Goal: Task Accomplishment & Management: Complete application form

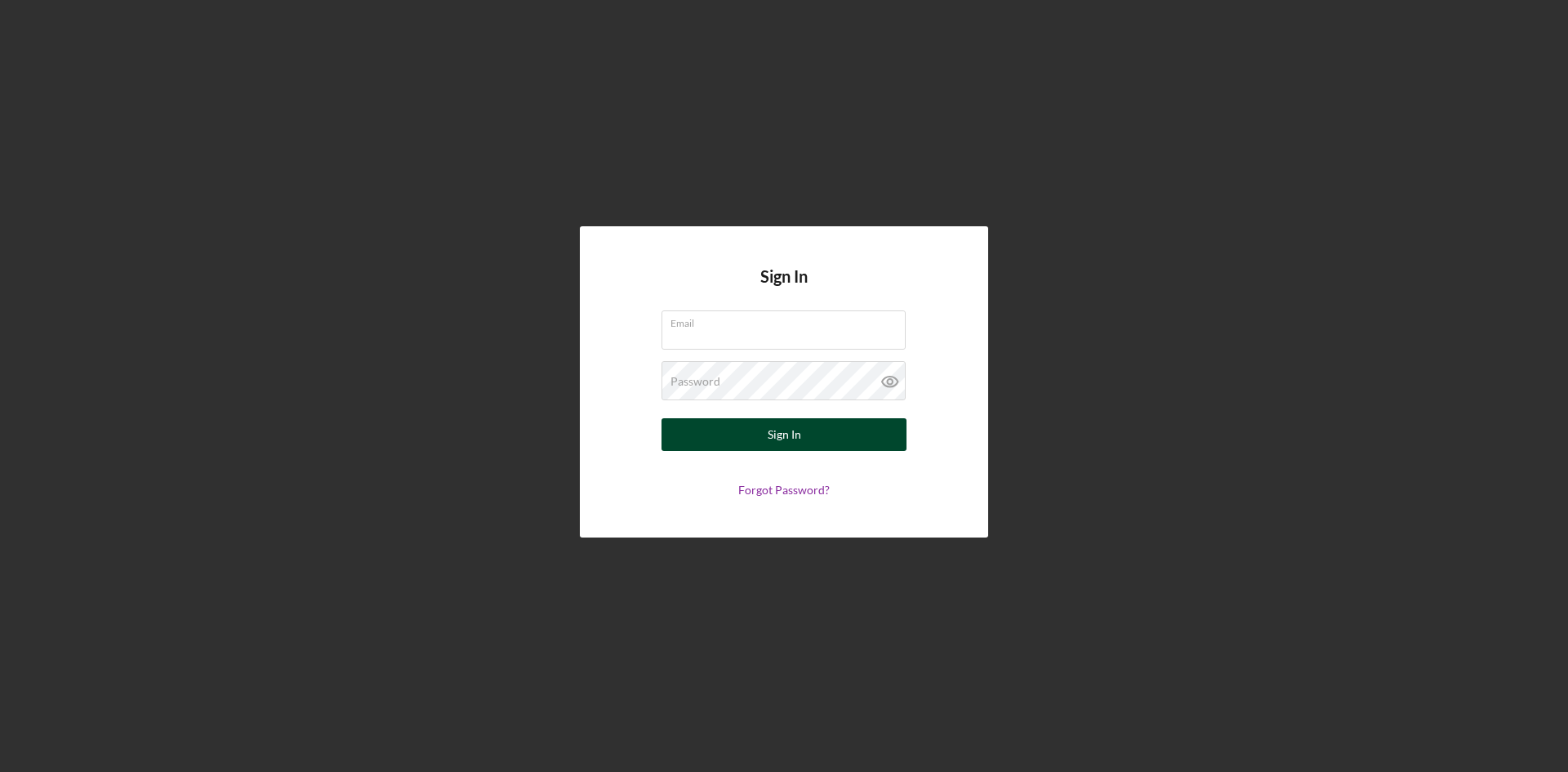
type input "[EMAIL_ADDRESS][DOMAIN_NAME]"
click at [743, 435] on button "Sign In" at bounding box center [784, 434] width 245 height 32
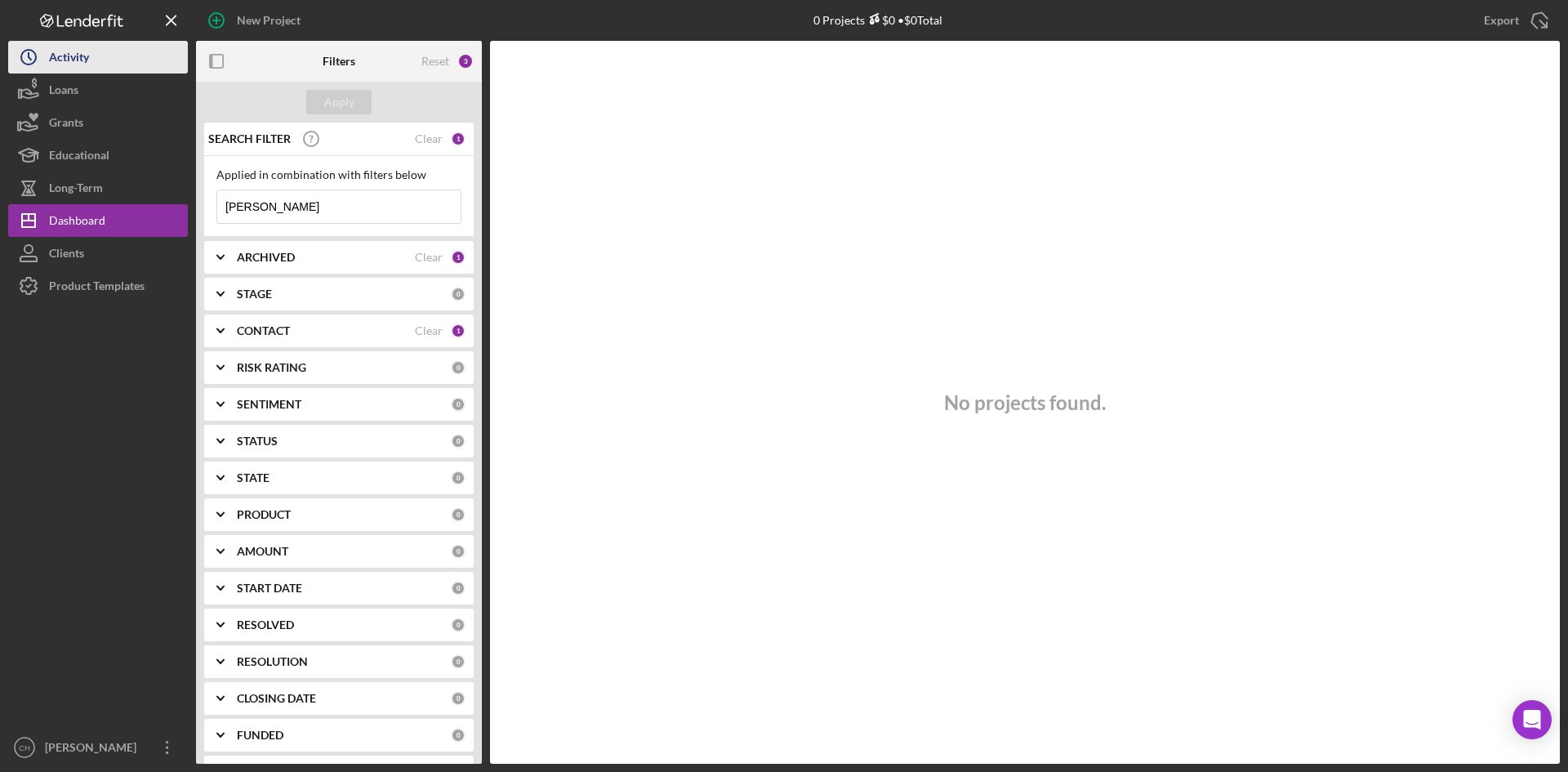
click at [98, 57] on button "Icon/History Activity" at bounding box center [97, 57] width 180 height 32
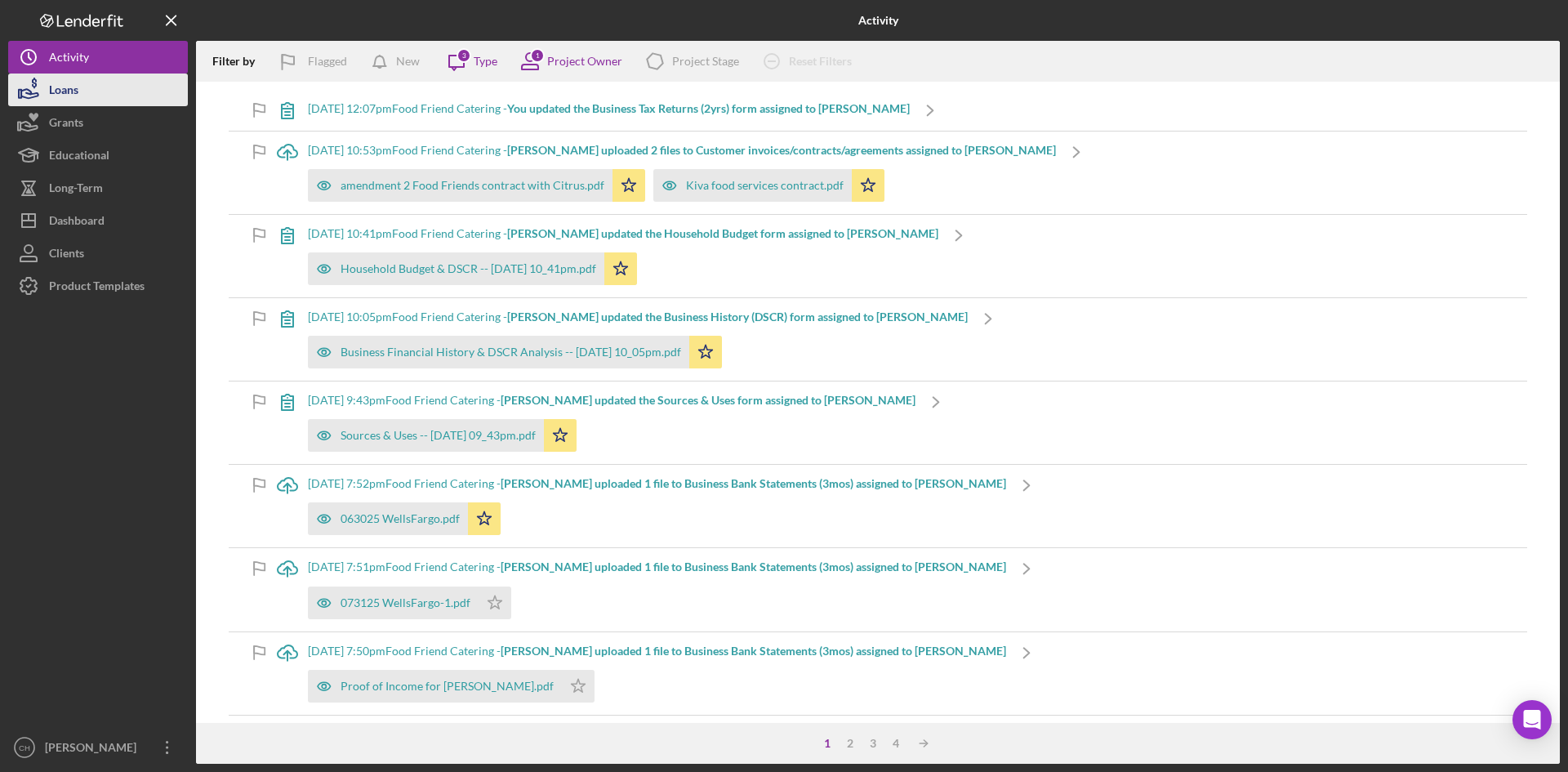
click at [93, 84] on button "Loans" at bounding box center [97, 89] width 180 height 32
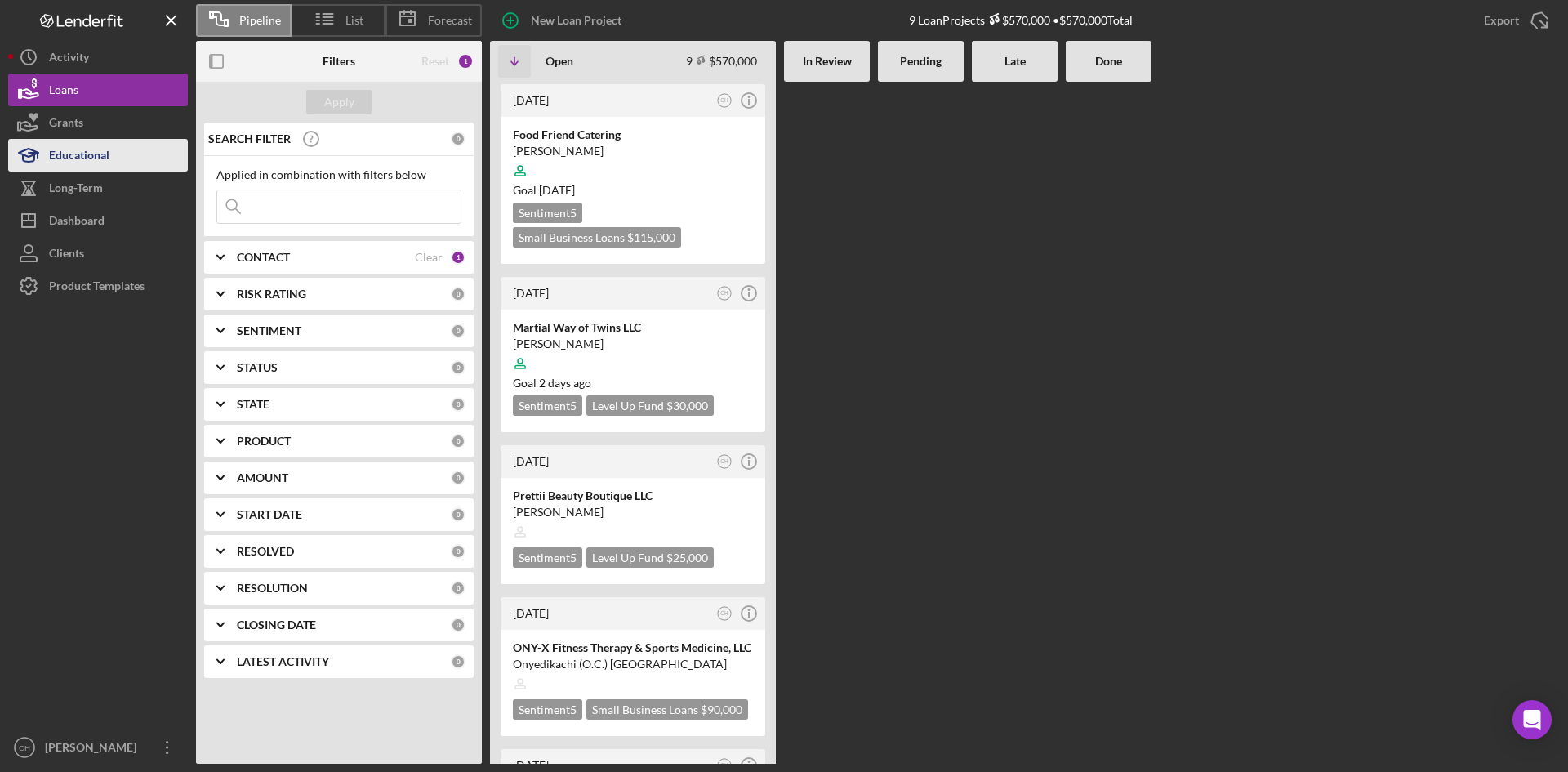
click at [90, 147] on div "Educational" at bounding box center [80, 156] width 61 height 36
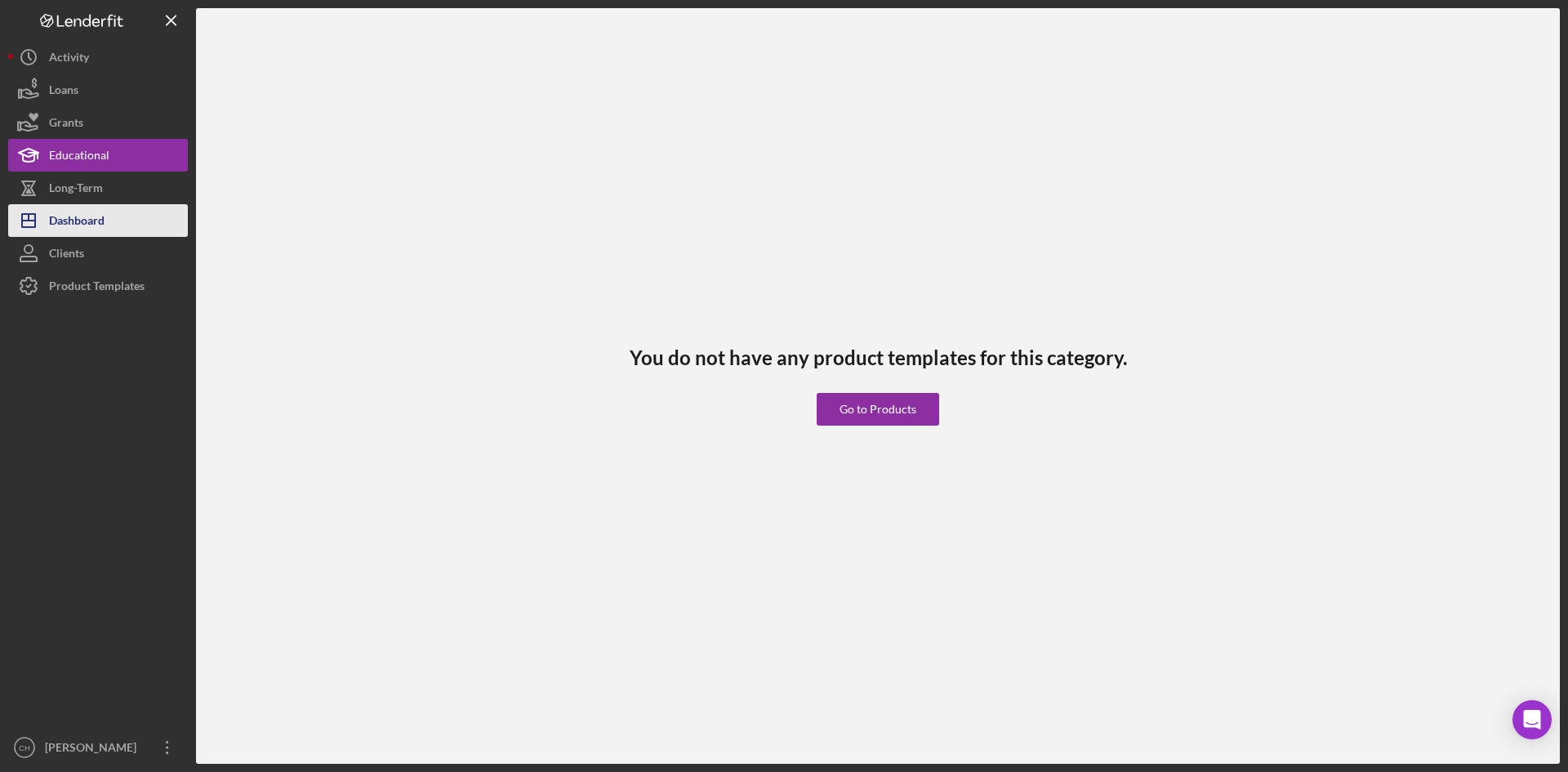
click at [89, 219] on div "Dashboard" at bounding box center [77, 222] width 56 height 36
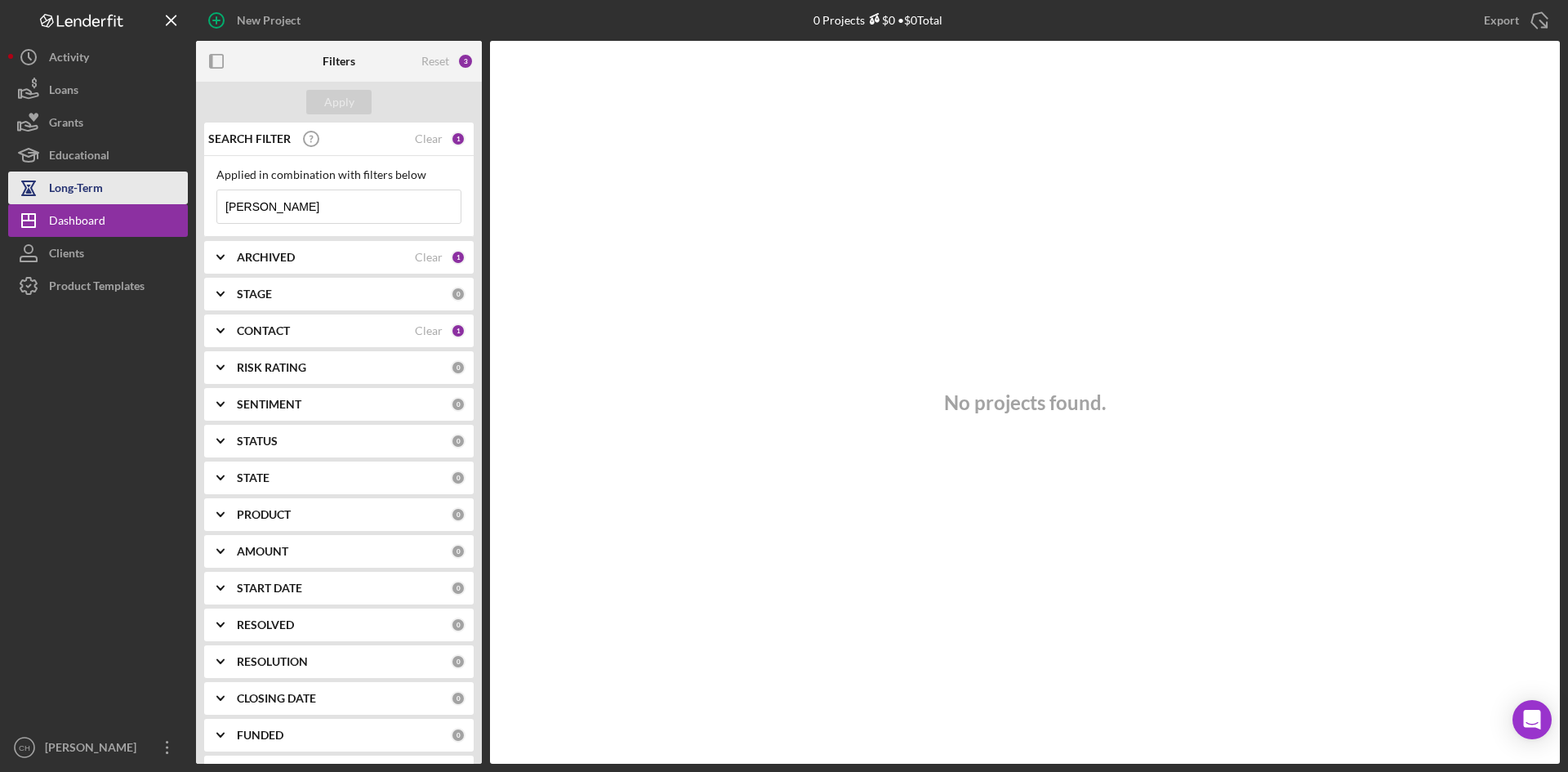
click at [69, 196] on div "Long-Term" at bounding box center [76, 190] width 54 height 36
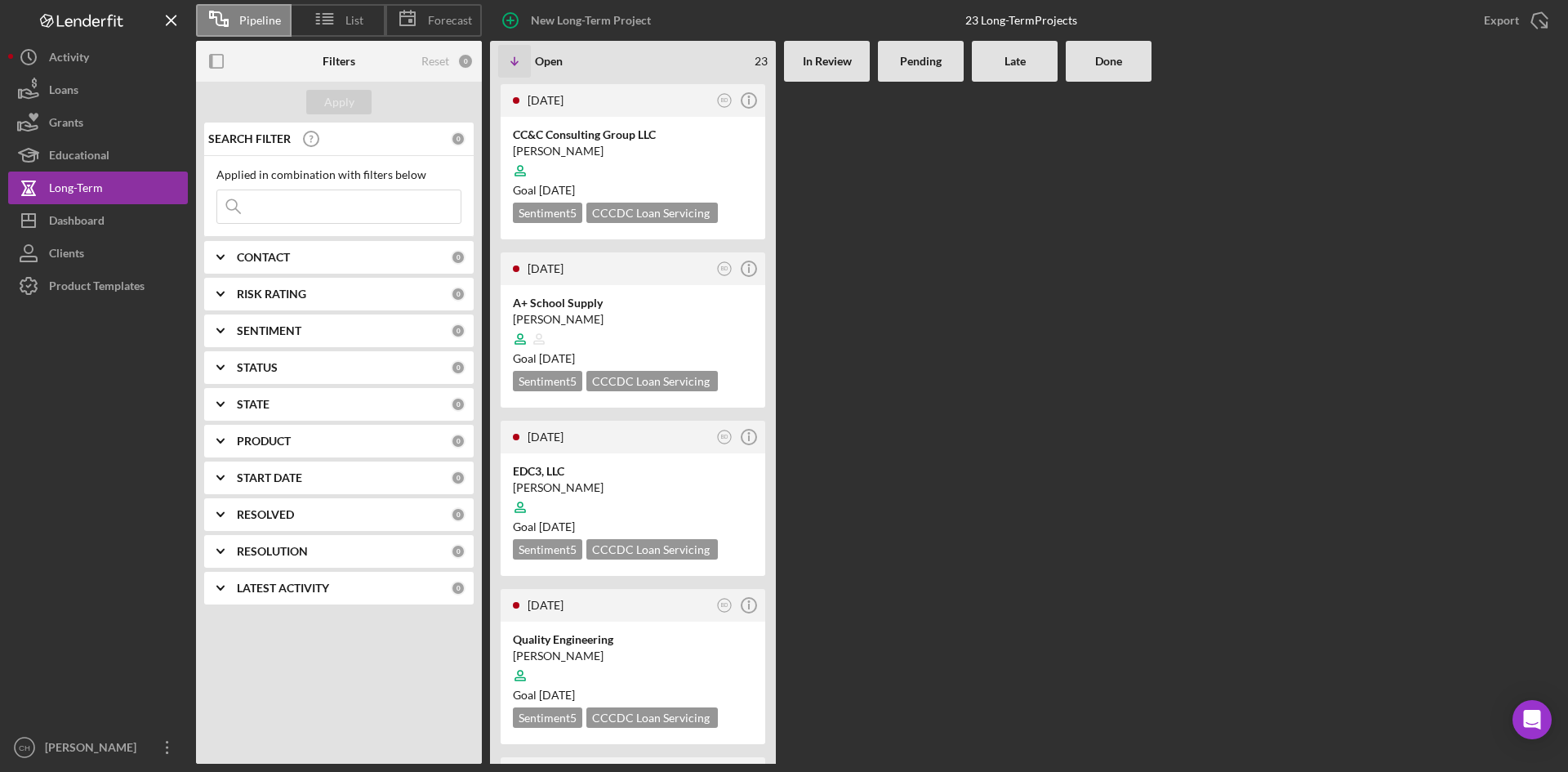
drag, startPoint x: 304, startPoint y: 208, endPoint x: 304, endPoint y: 221, distance: 13.0
click at [304, 212] on input at bounding box center [339, 206] width 243 height 32
click at [268, 196] on input at bounding box center [339, 206] width 243 height 32
click at [95, 221] on div "Dashboard" at bounding box center [77, 222] width 56 height 36
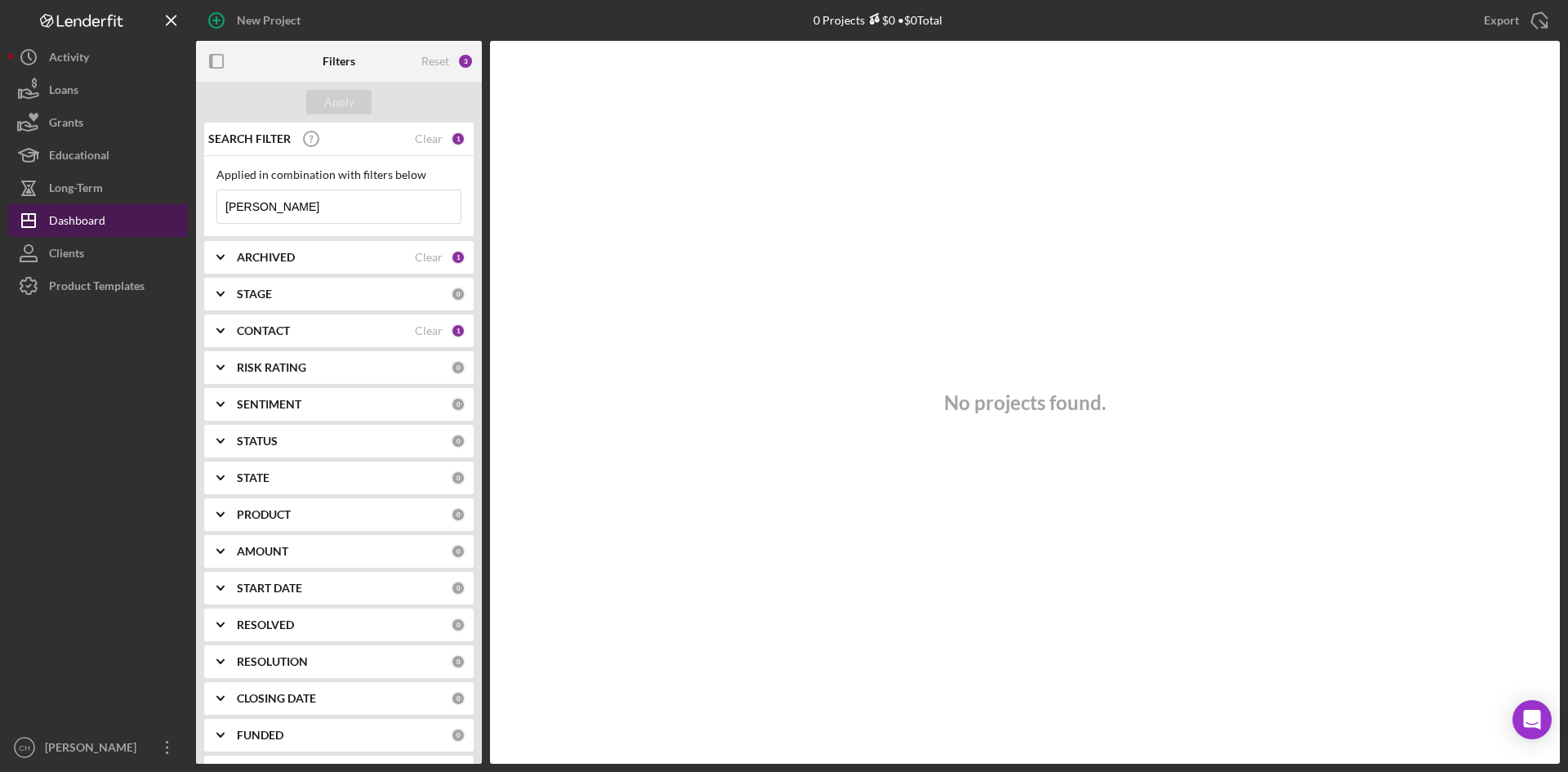
drag, startPoint x: 296, startPoint y: 216, endPoint x: 36, endPoint y: 217, distance: 260.0
click at [36, 217] on div "New Project 0 Projects $0 • $0 Total [PERSON_NAME] Export Icon/Export Filters R…" at bounding box center [784, 382] width 1551 height 764
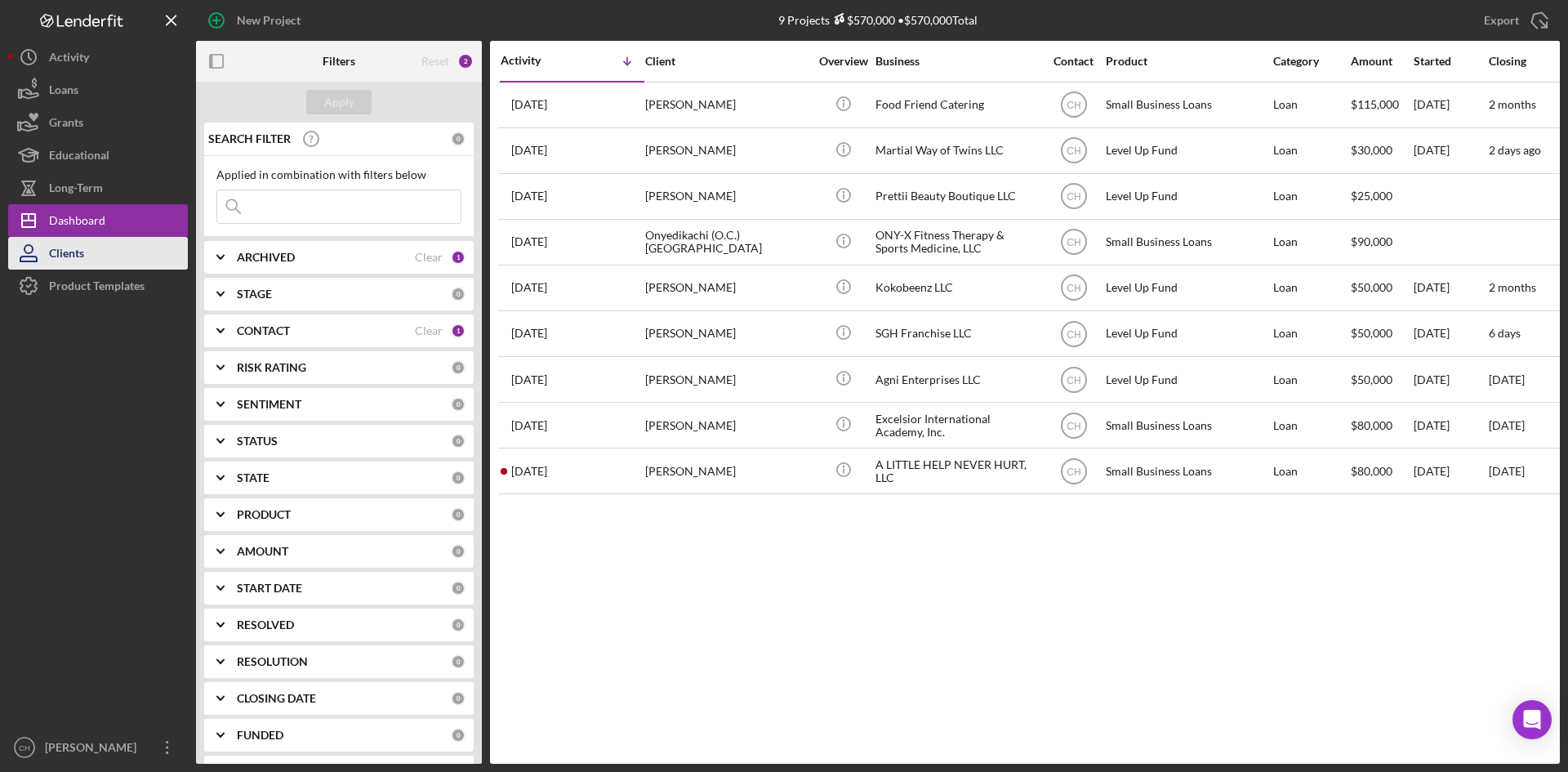
click at [100, 264] on button "Clients" at bounding box center [97, 252] width 180 height 32
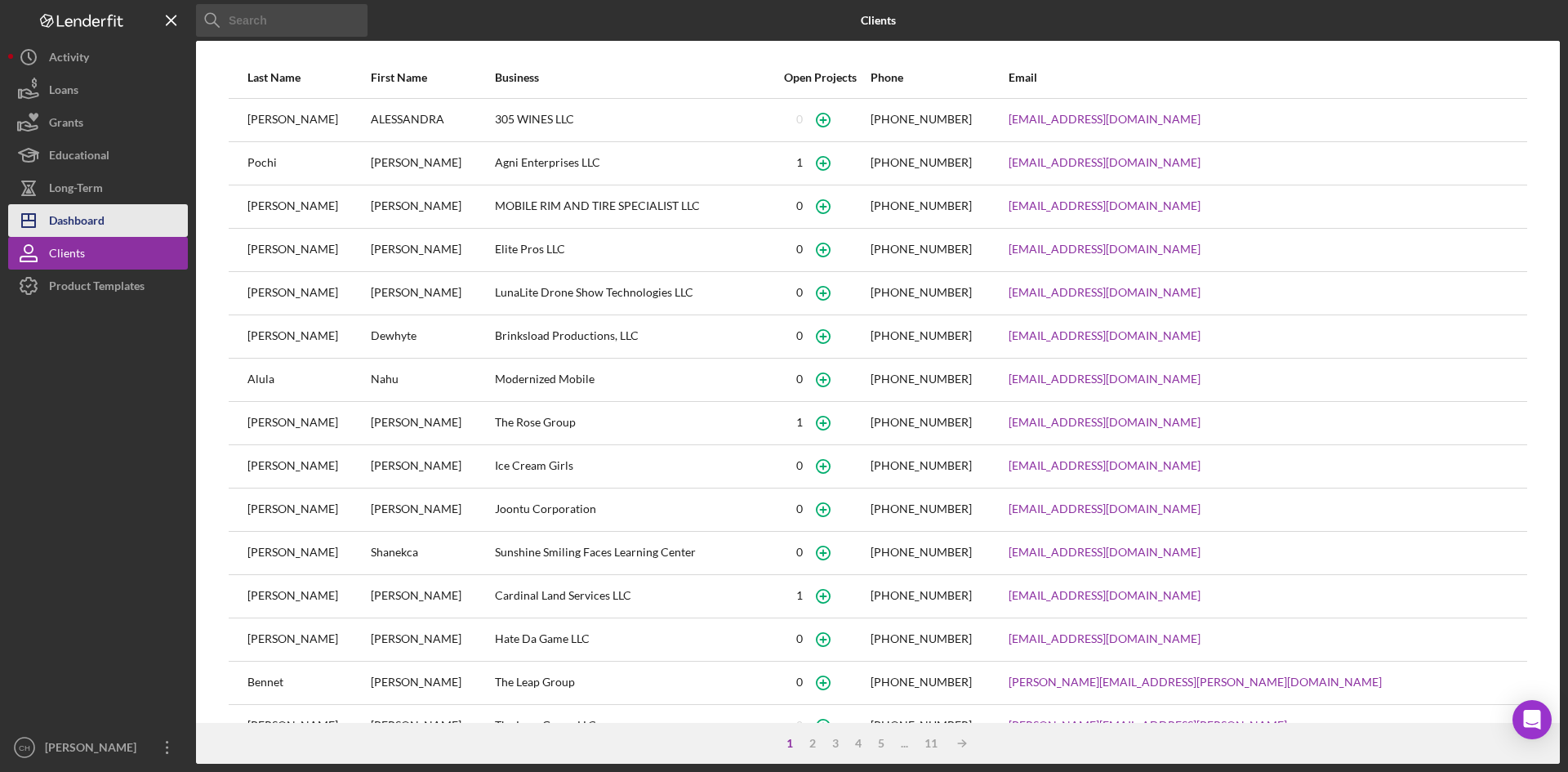
click at [103, 230] on div "Dashboard" at bounding box center [77, 222] width 56 height 36
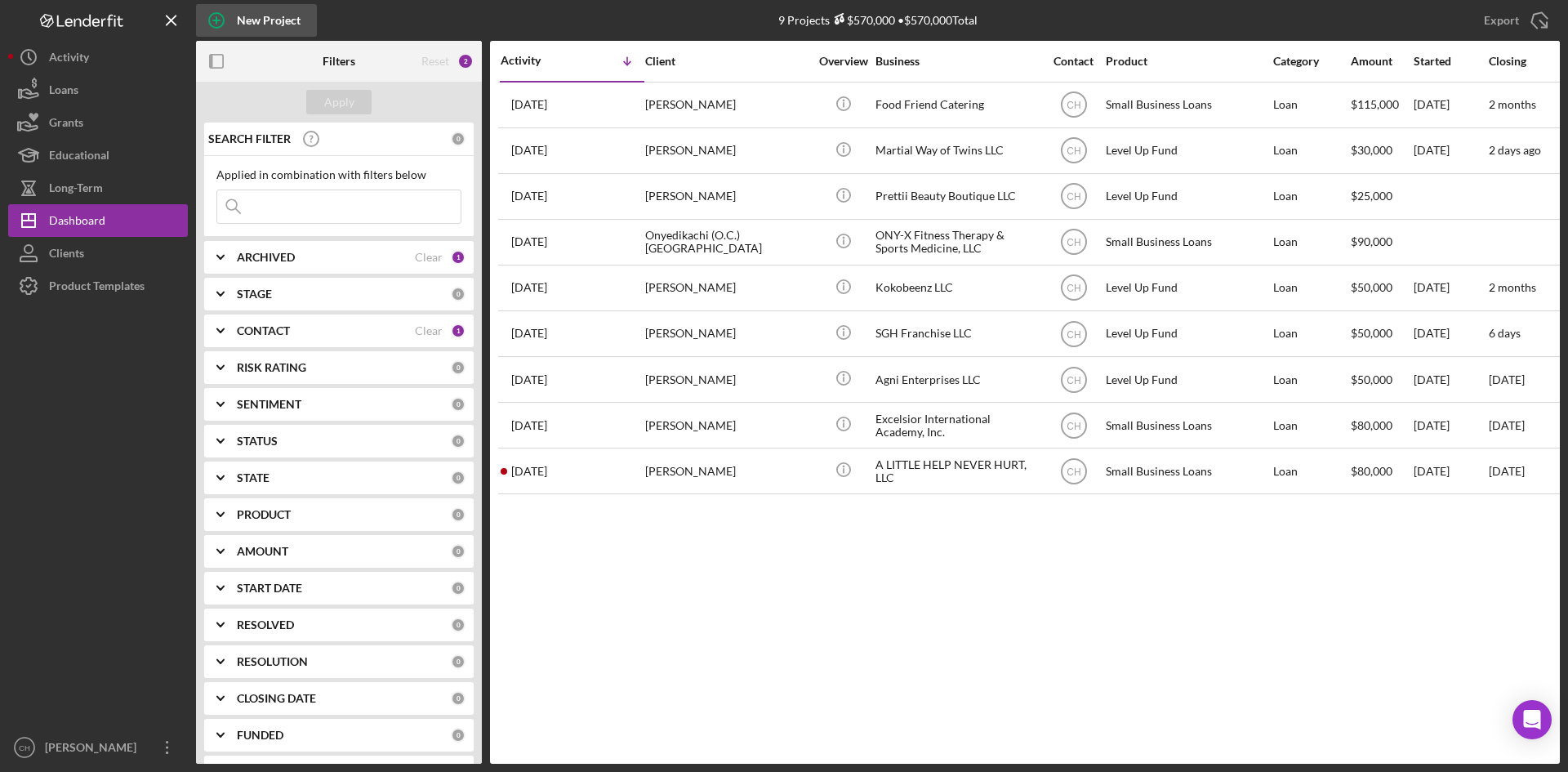
click at [270, 22] on div "New Project" at bounding box center [268, 20] width 64 height 32
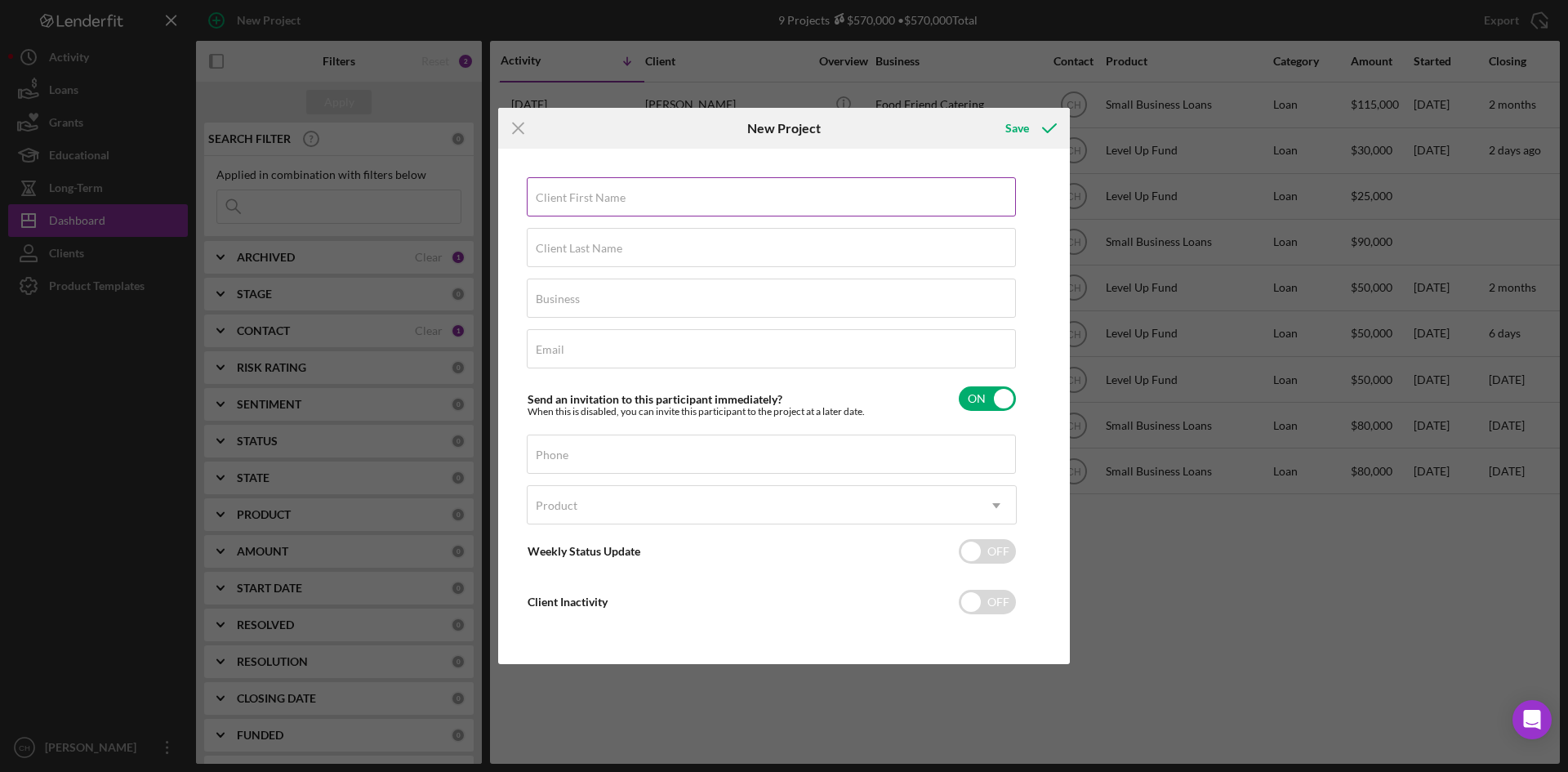
click at [599, 200] on label "Client First Name" at bounding box center [580, 197] width 89 height 13
click at [599, 200] on input "Client First Name" at bounding box center [771, 196] width 489 height 39
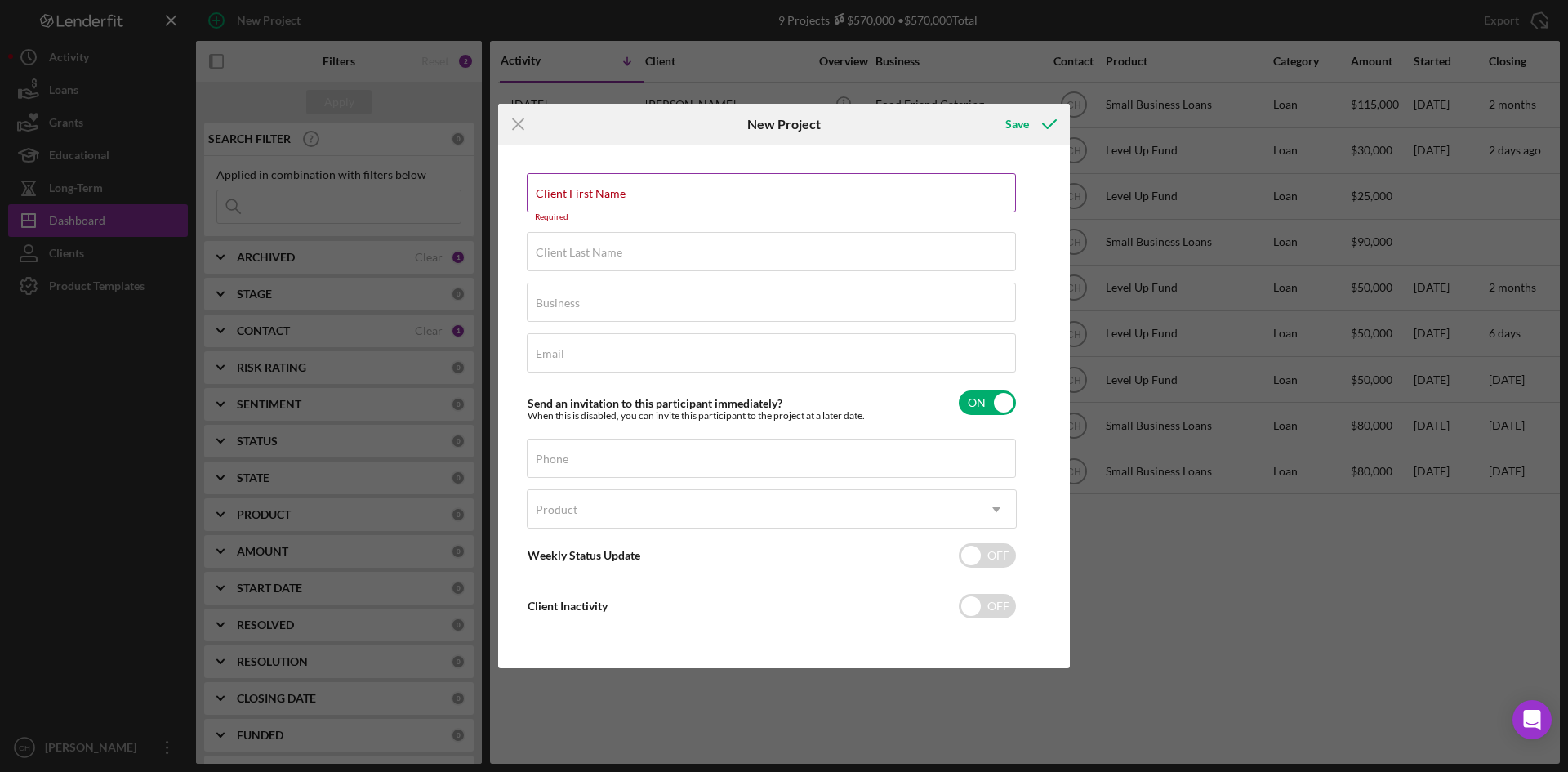
click at [555, 196] on label "Client First Name" at bounding box center [580, 193] width 89 height 13
click at [555, 196] on input "Client First Name" at bounding box center [771, 193] width 489 height 39
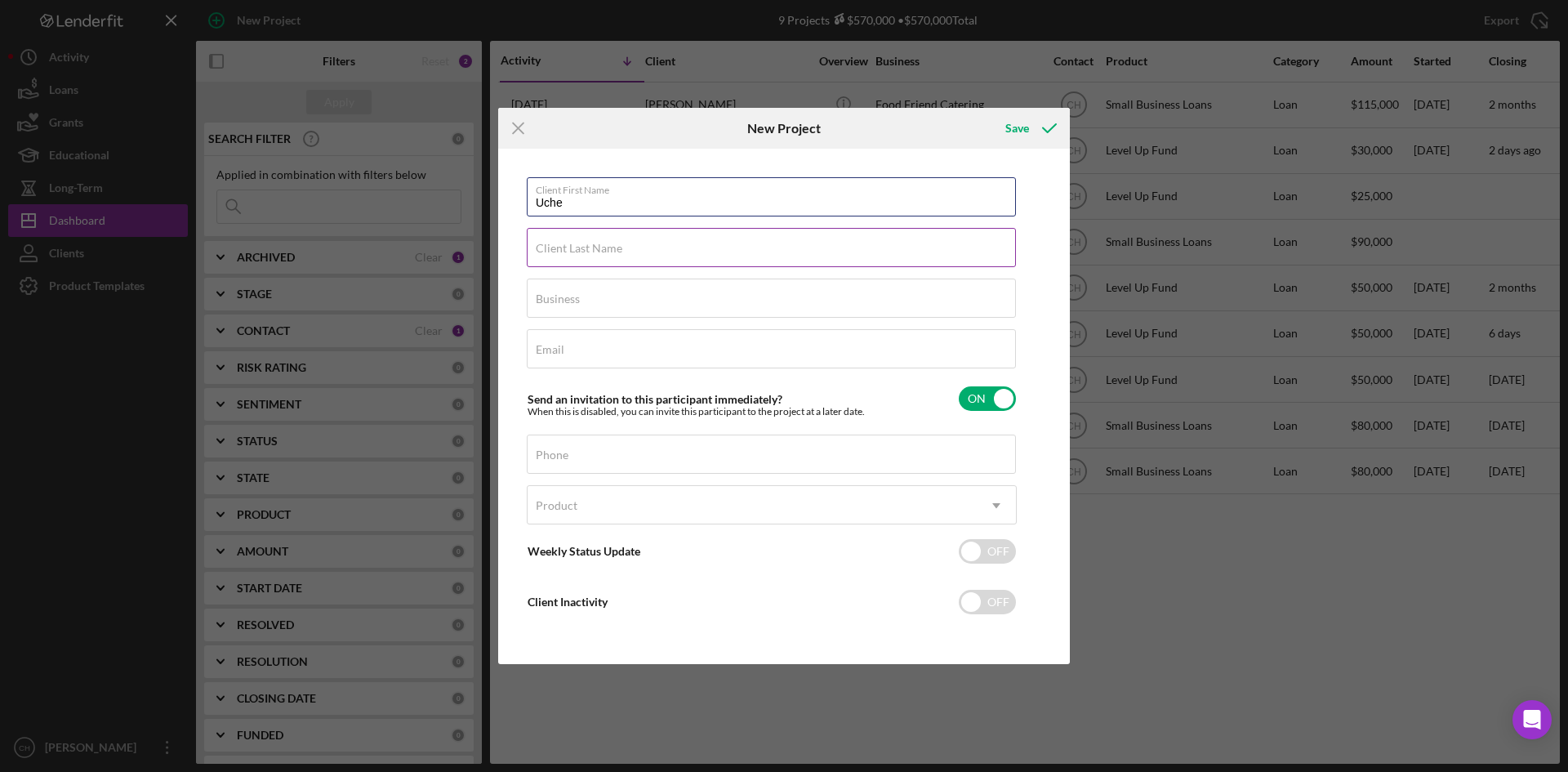
type input "Uche"
click at [567, 263] on input "Client Last Name" at bounding box center [771, 248] width 489 height 39
type input "Isiugo"
drag, startPoint x: 560, startPoint y: 305, endPoint x: 584, endPoint y: 303, distance: 24.1
click at [561, 303] on label "Business" at bounding box center [558, 299] width 44 height 13
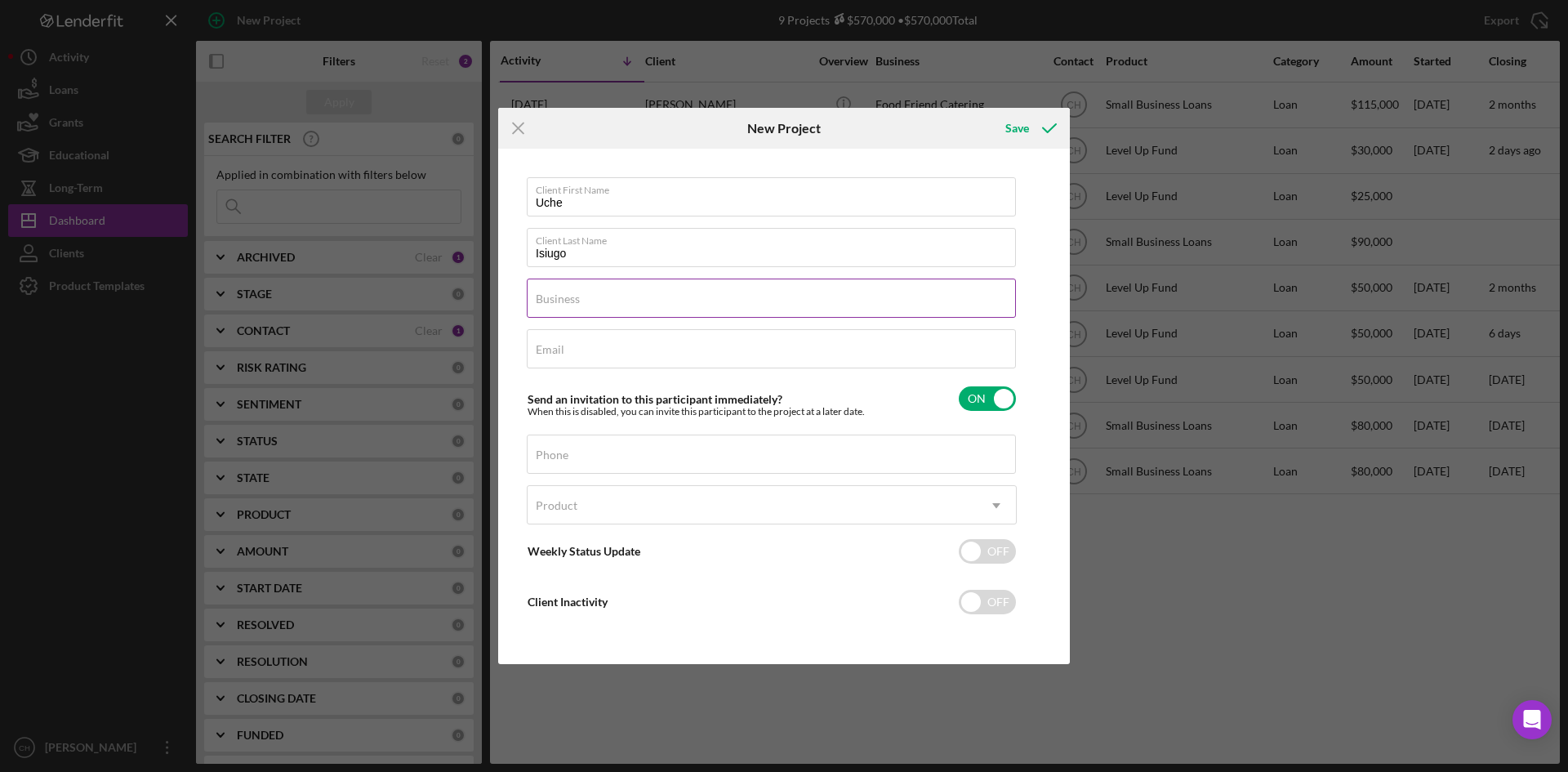
click at [594, 298] on div "Business Required" at bounding box center [771, 300] width 490 height 41
paste input "INFRANERGY LLC"
type input "INFRANERGY LLC"
click at [552, 354] on label "Email" at bounding box center [550, 349] width 28 height 13
click at [552, 354] on input "Email" at bounding box center [771, 349] width 489 height 39
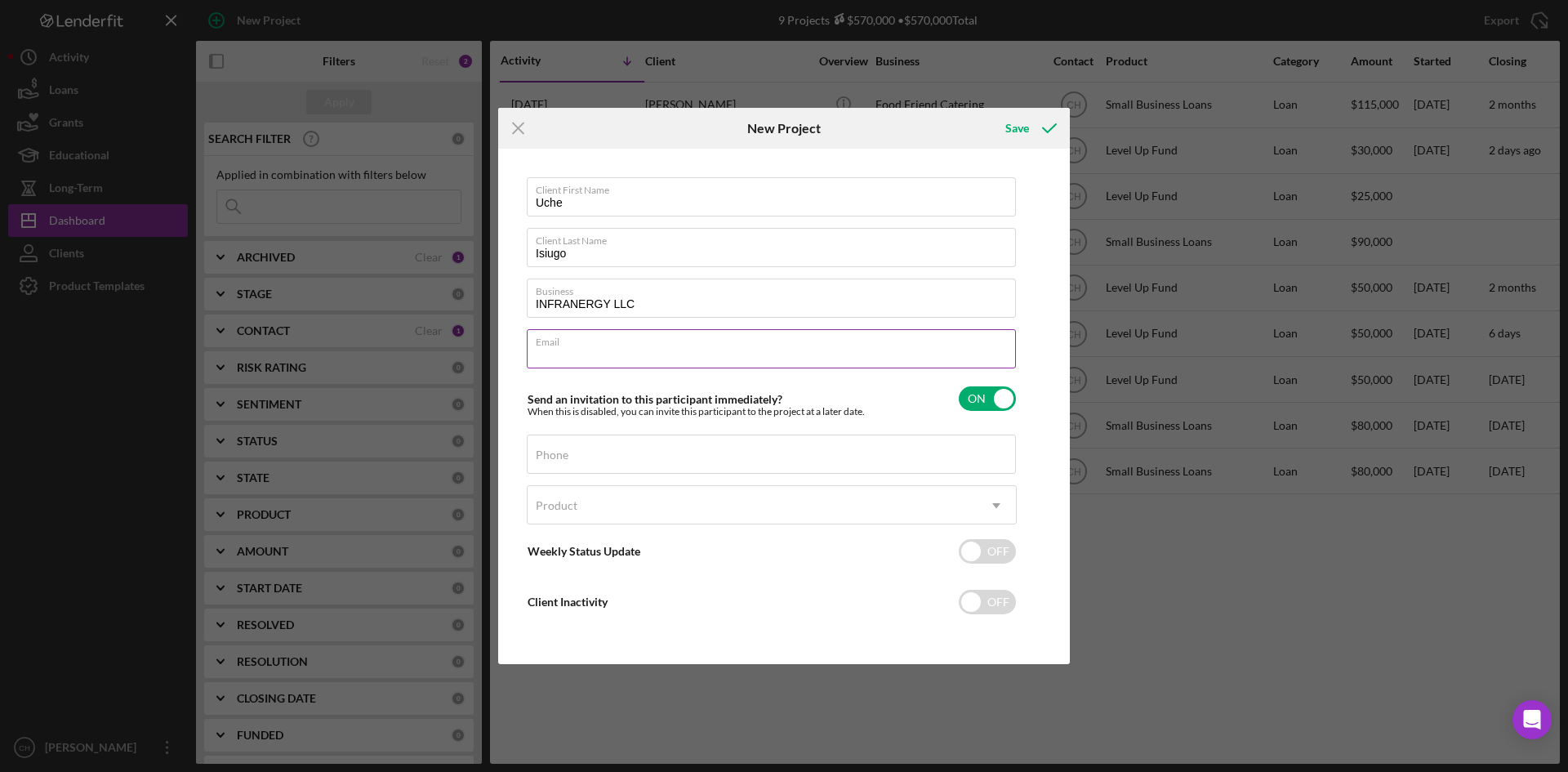
paste input "[EMAIL_ADDRESS][DOMAIN_NAME]"
type input "[EMAIL_ADDRESS][DOMAIN_NAME]"
drag, startPoint x: 566, startPoint y: 454, endPoint x: 1313, endPoint y: 467, distance: 747.1
click at [568, 455] on div "Phone" at bounding box center [771, 455] width 490 height 41
click at [544, 463] on input "Phone" at bounding box center [771, 454] width 489 height 39
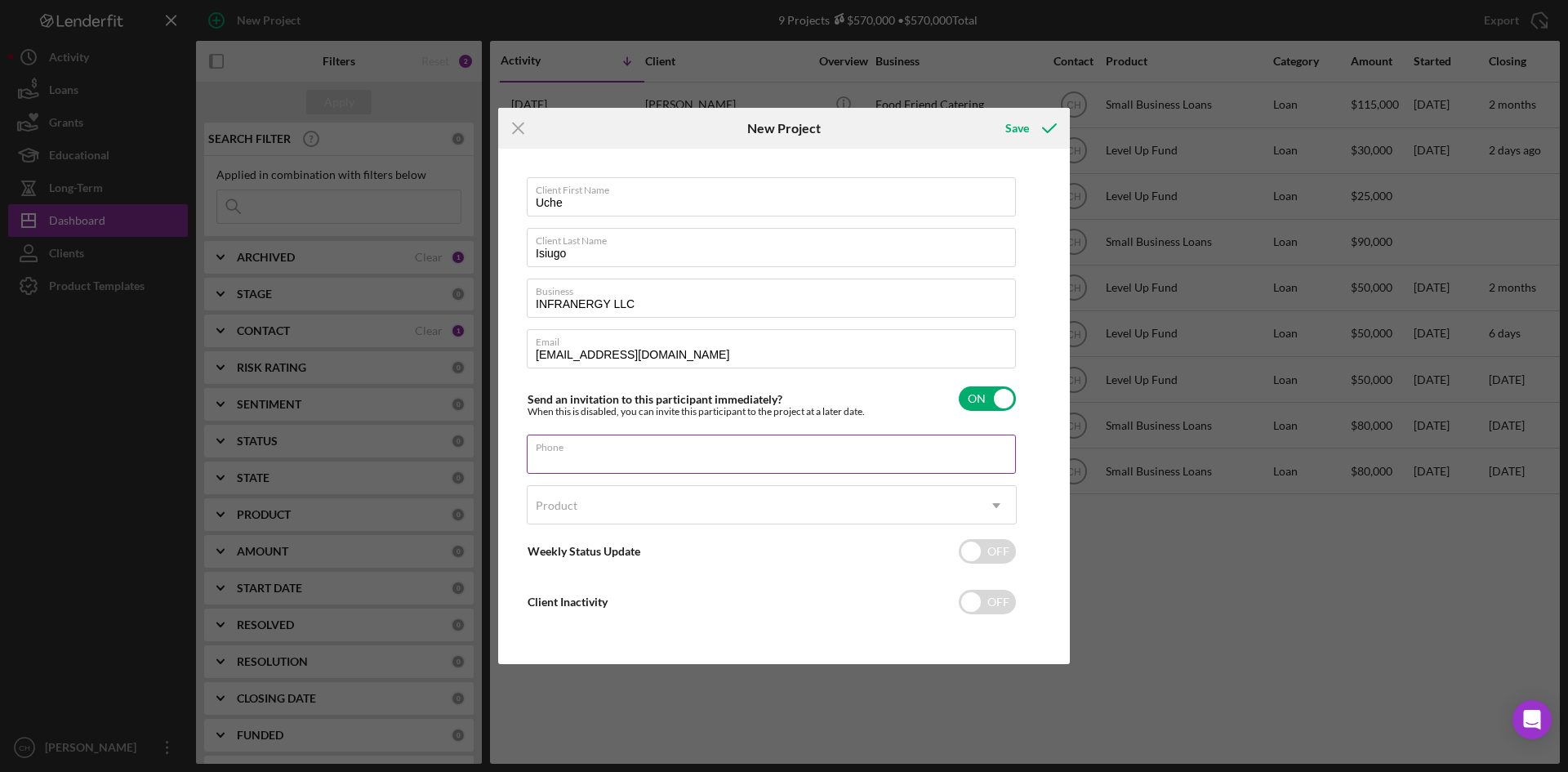
paste input "[PHONE_NUMBER]"
type input "[PHONE_NUMBER]"
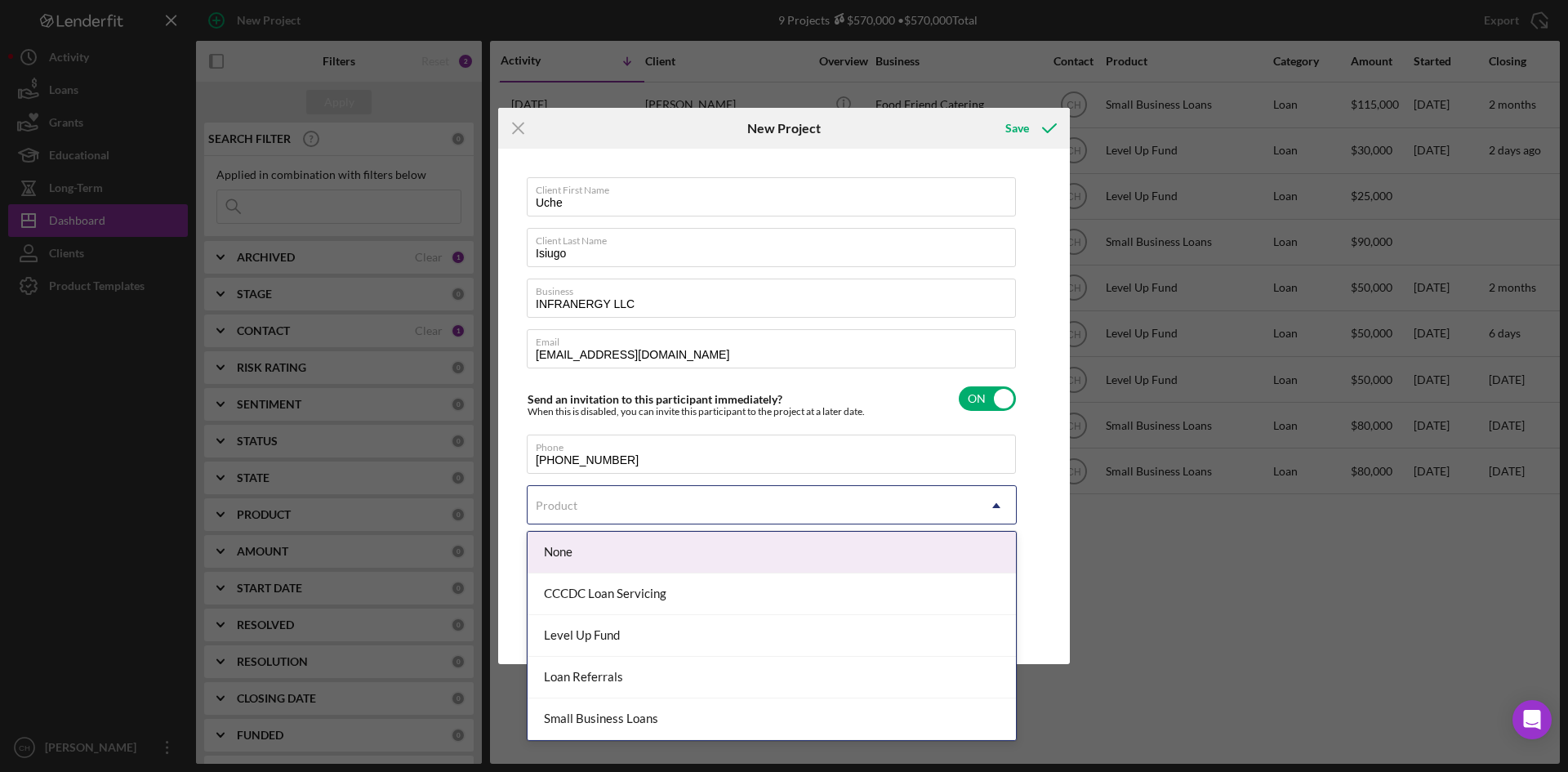
drag, startPoint x: 576, startPoint y: 506, endPoint x: 586, endPoint y: 508, distance: 10.2
click at [575, 506] on div "Product" at bounding box center [557, 505] width 45 height 13
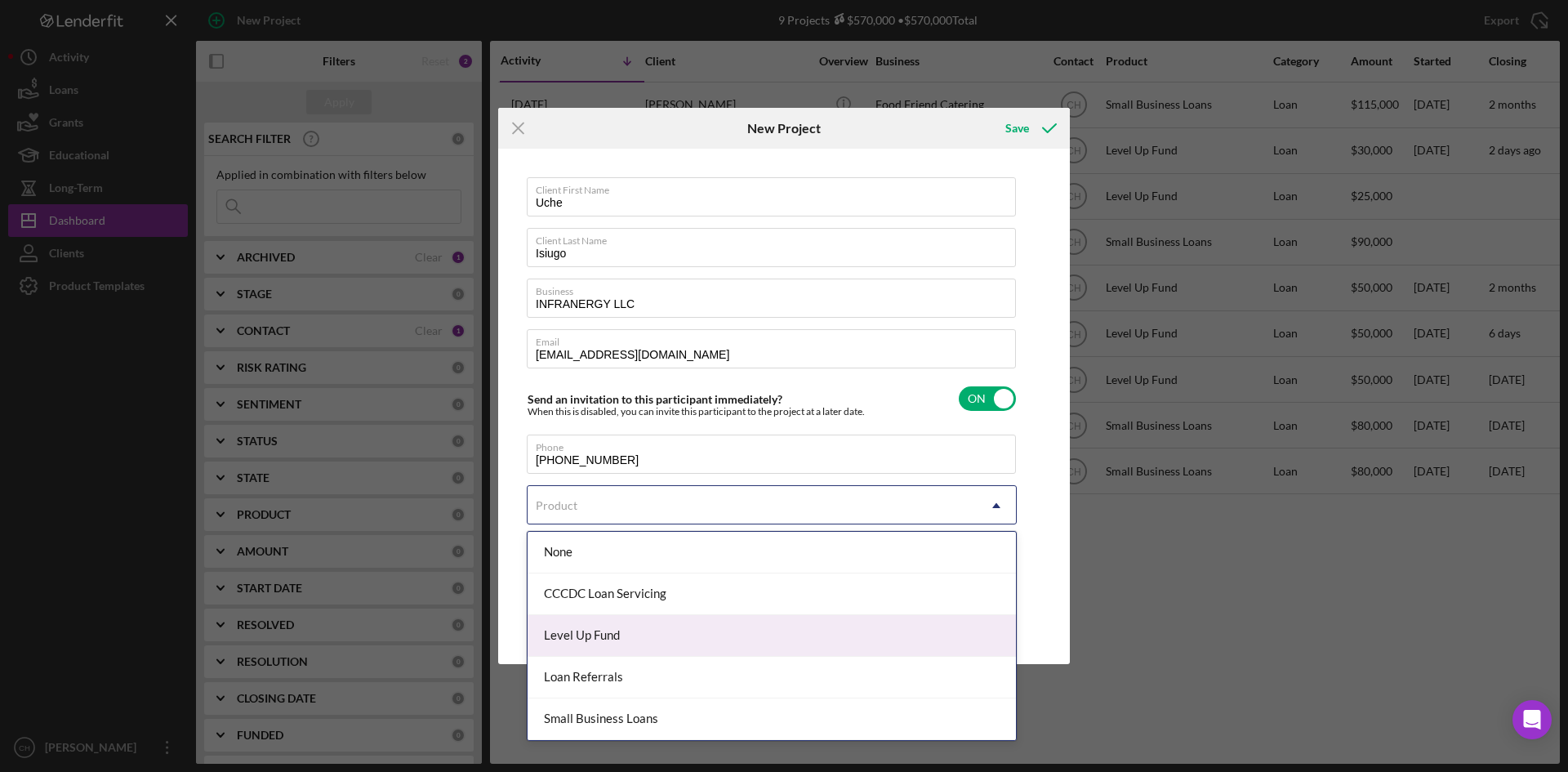
click at [633, 635] on div "Level Up Fund" at bounding box center [771, 635] width 488 height 41
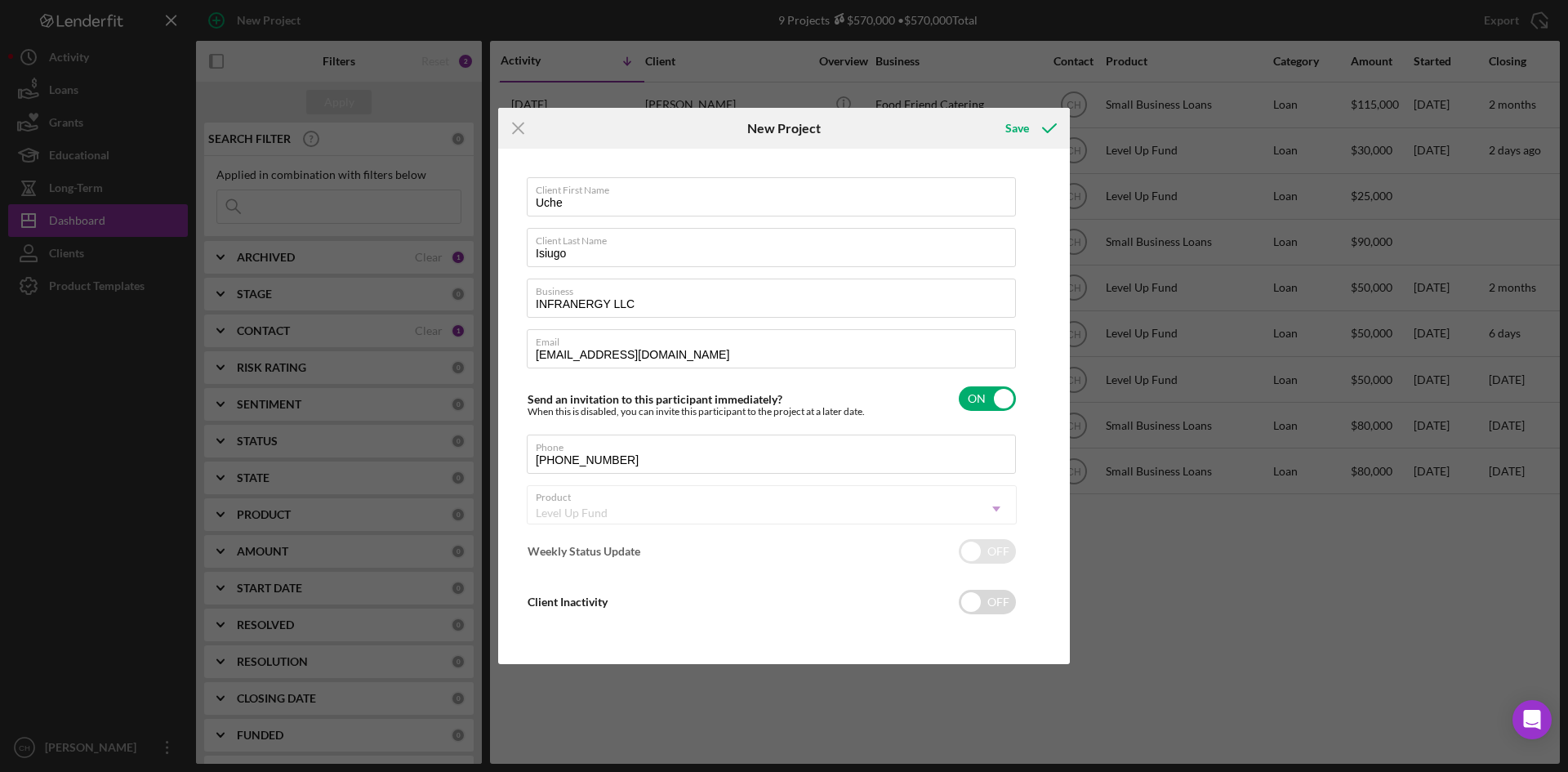
checkbox input "true"
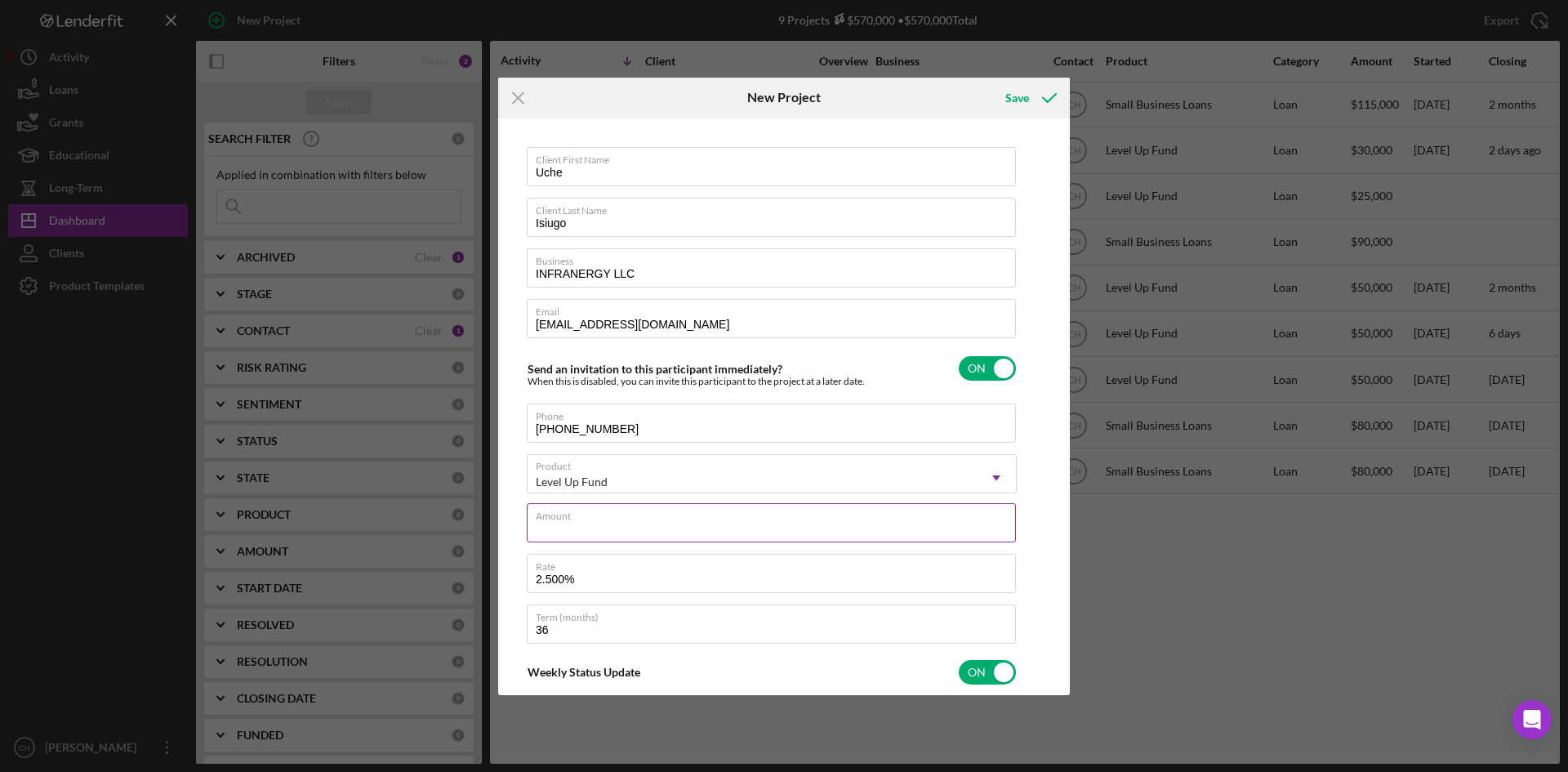
click at [584, 527] on input "Amount" at bounding box center [771, 523] width 489 height 39
type input "$5"
type textarea "Here's a snapshot of information that has been fully approved, as well as the i…"
type input "$50"
type textarea "Here's a snapshot of information that has been fully approved, as well as the i…"
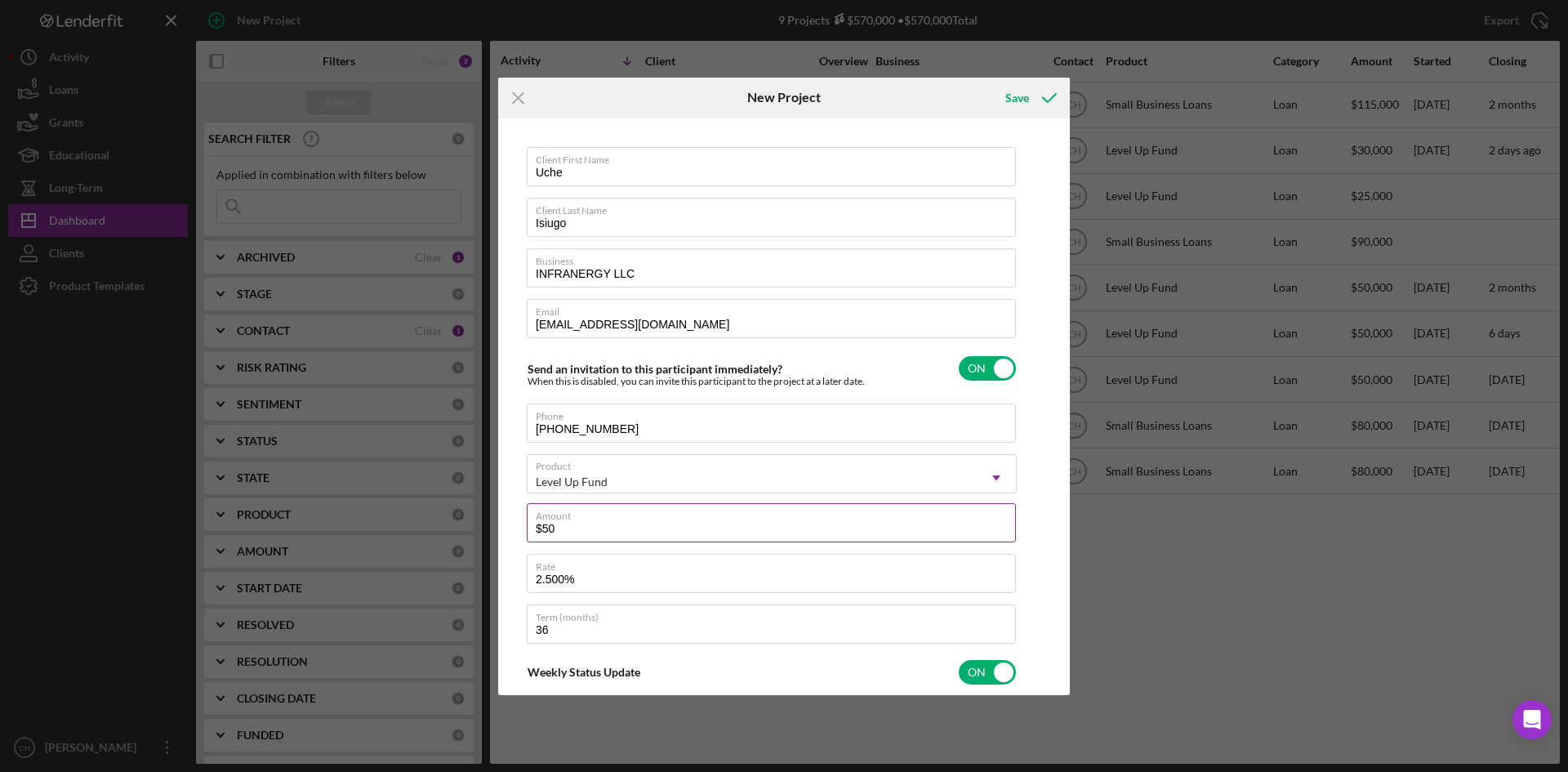
type input "$500"
type textarea "Here's a snapshot of information that has been fully approved, as well as the i…"
type input "$5,000"
type textarea "Here's a snapshot of information that has been fully approved, as well as the i…"
type input "$50,000"
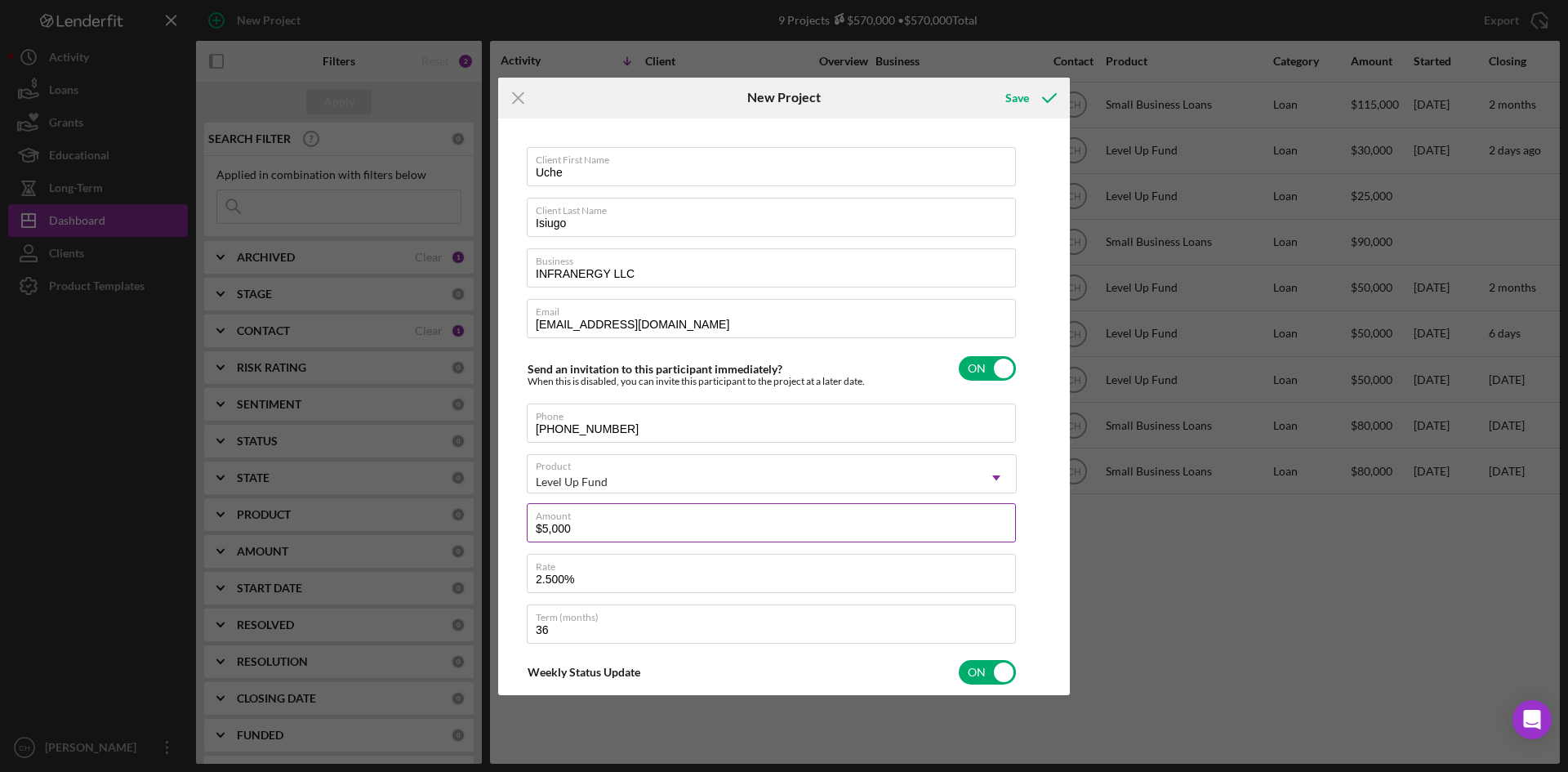
type textarea "Here's a snapshot of information that has been fully approved, as well as the i…"
type input "$50,000"
drag, startPoint x: 1002, startPoint y: 93, endPoint x: 1019, endPoint y: 71, distance: 27.8
click at [1013, 74] on div "Icon/Menu Close New Project Save Client First Name [PERSON_NAME] Client Last Na…" at bounding box center [784, 386] width 1568 height 772
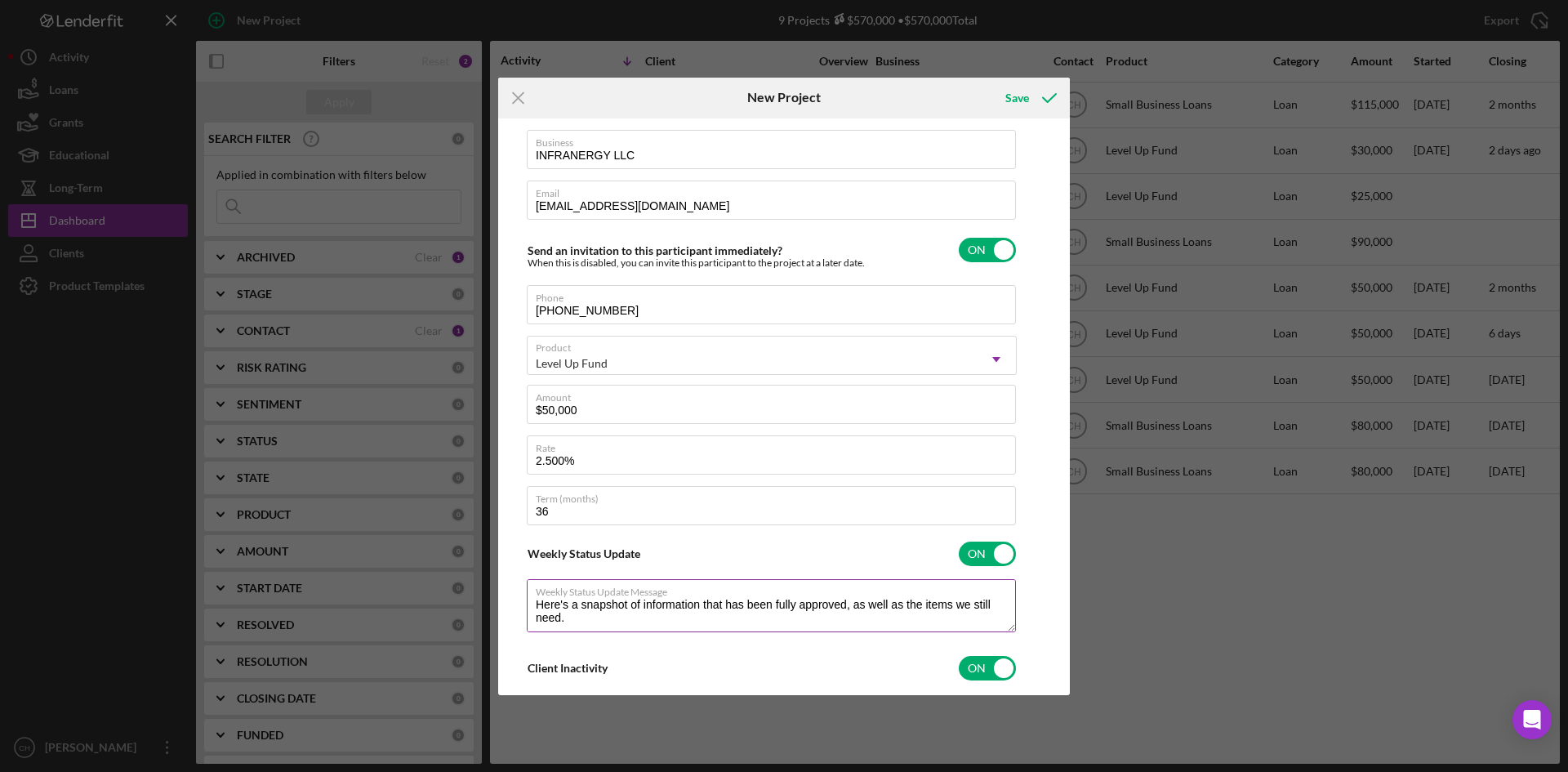
scroll to position [265, 0]
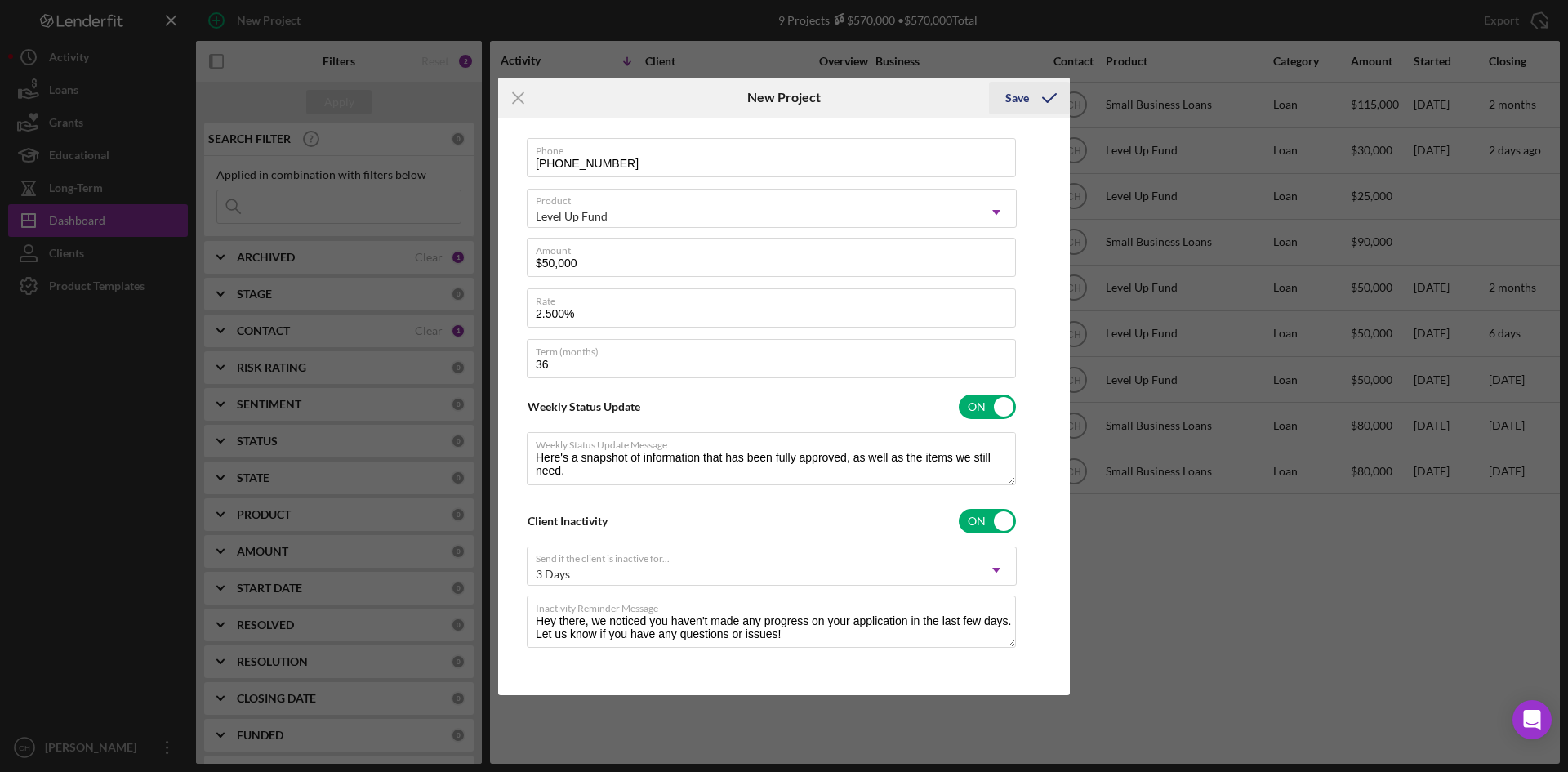
click at [1019, 103] on div "Save" at bounding box center [1017, 97] width 24 height 32
type textarea "Here's a snapshot of information that has been fully approved, as well as the i…"
checkbox input "false"
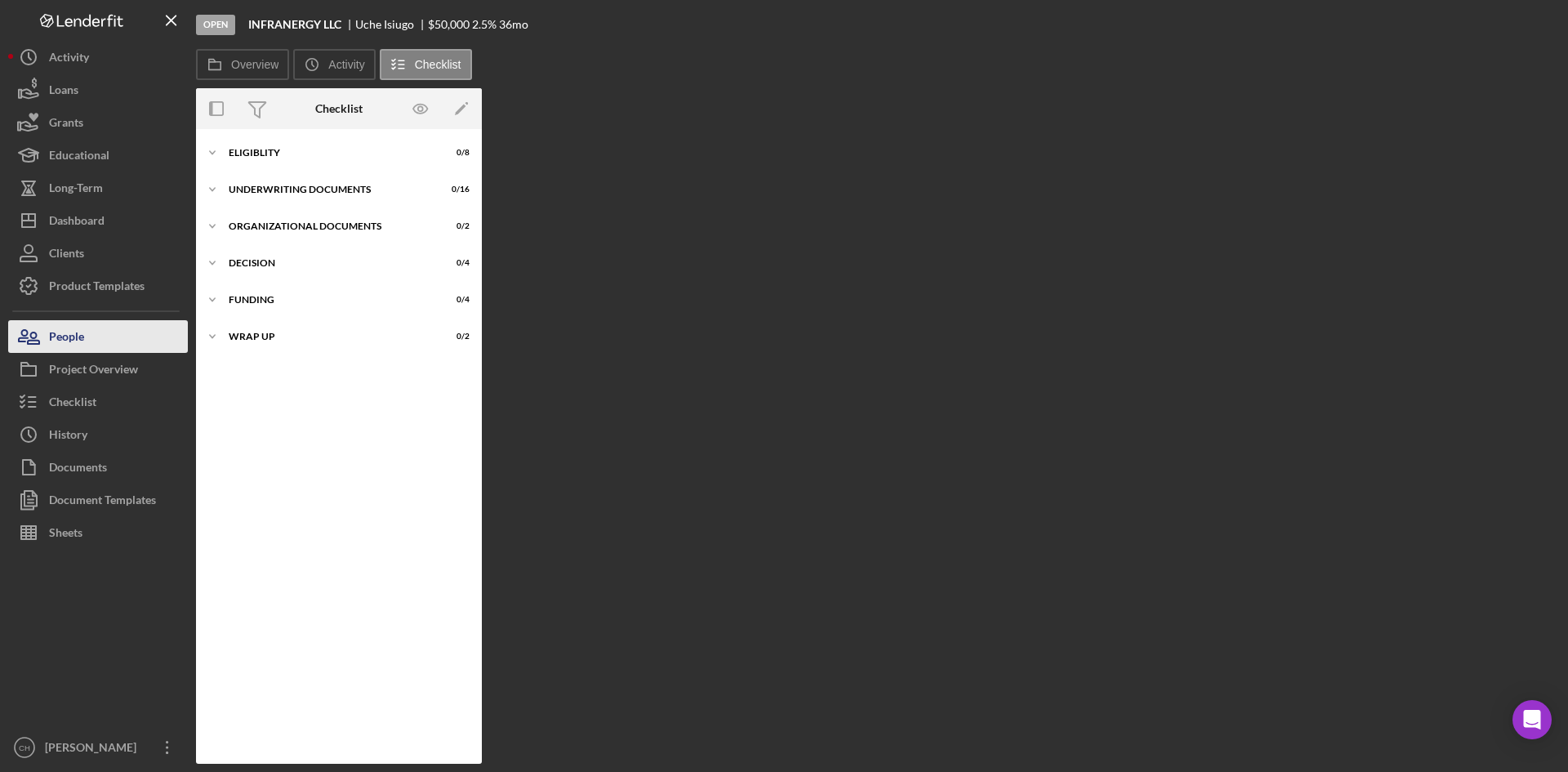
click at [103, 344] on button "People" at bounding box center [97, 336] width 180 height 32
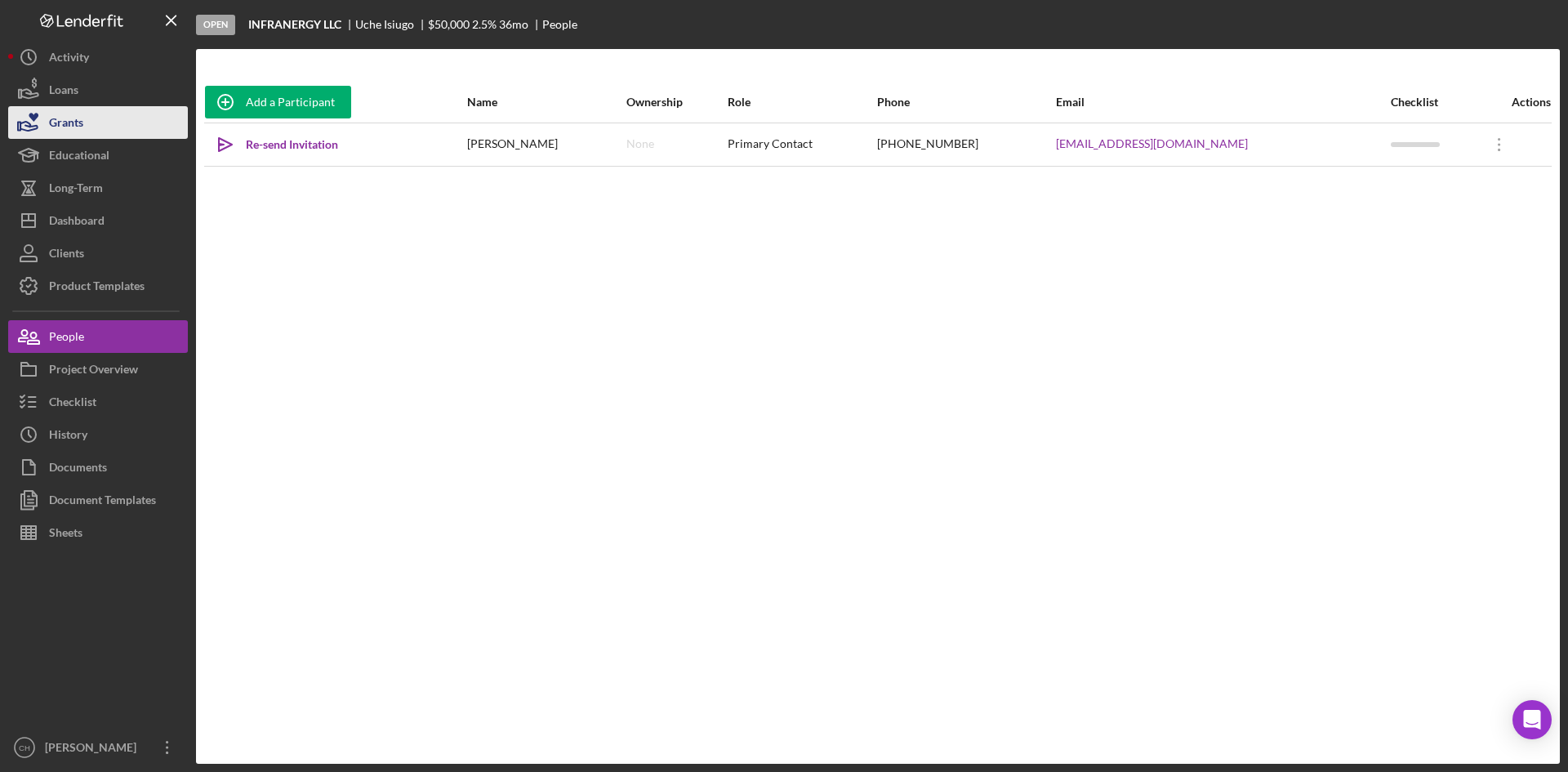
drag, startPoint x: 287, startPoint y: 138, endPoint x: 149, endPoint y: 135, distance: 138.0
click at [287, 143] on div "Re-send Invitation" at bounding box center [292, 144] width 92 height 32
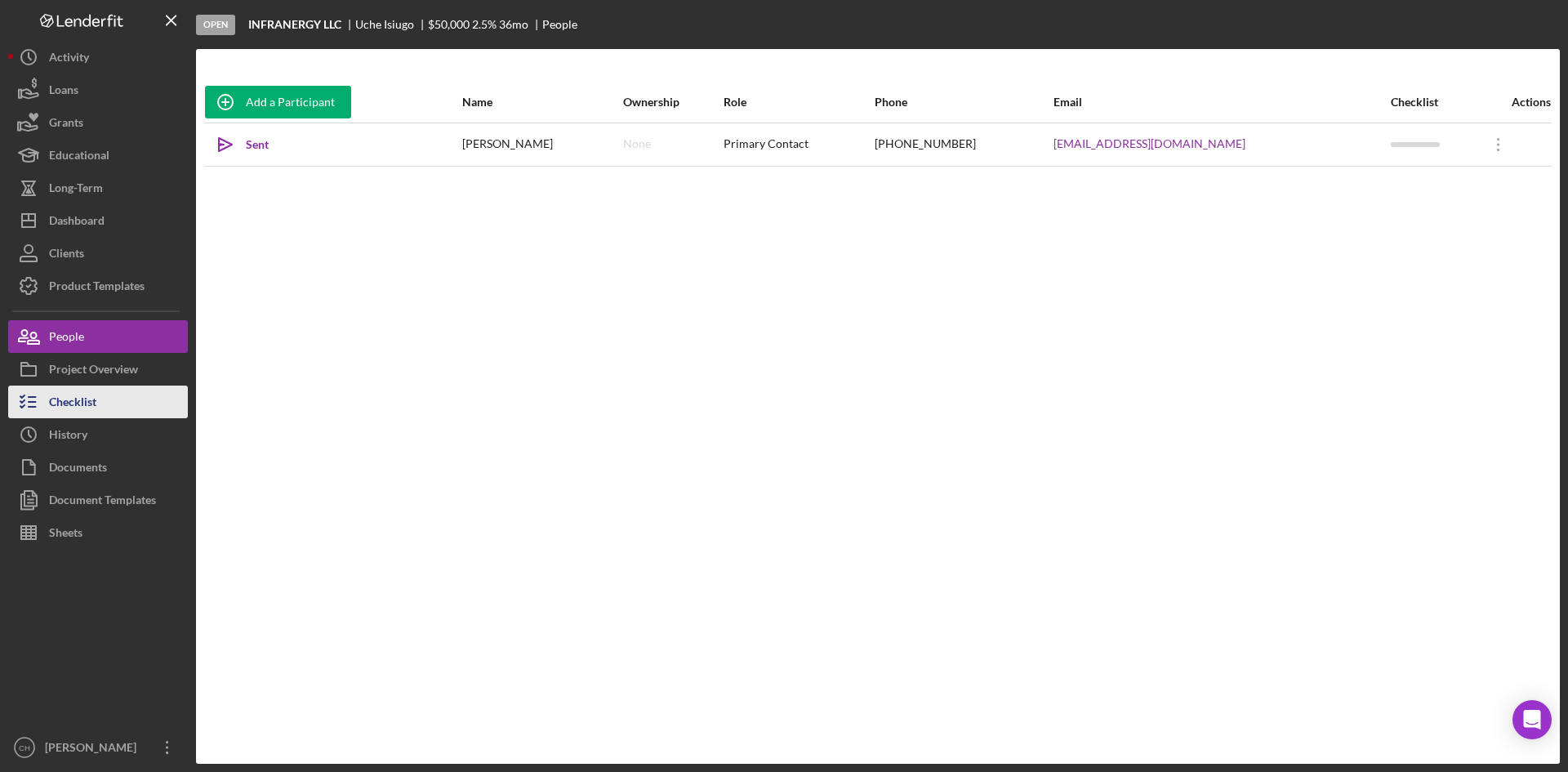
click at [89, 392] on div "Checklist" at bounding box center [73, 404] width 47 height 36
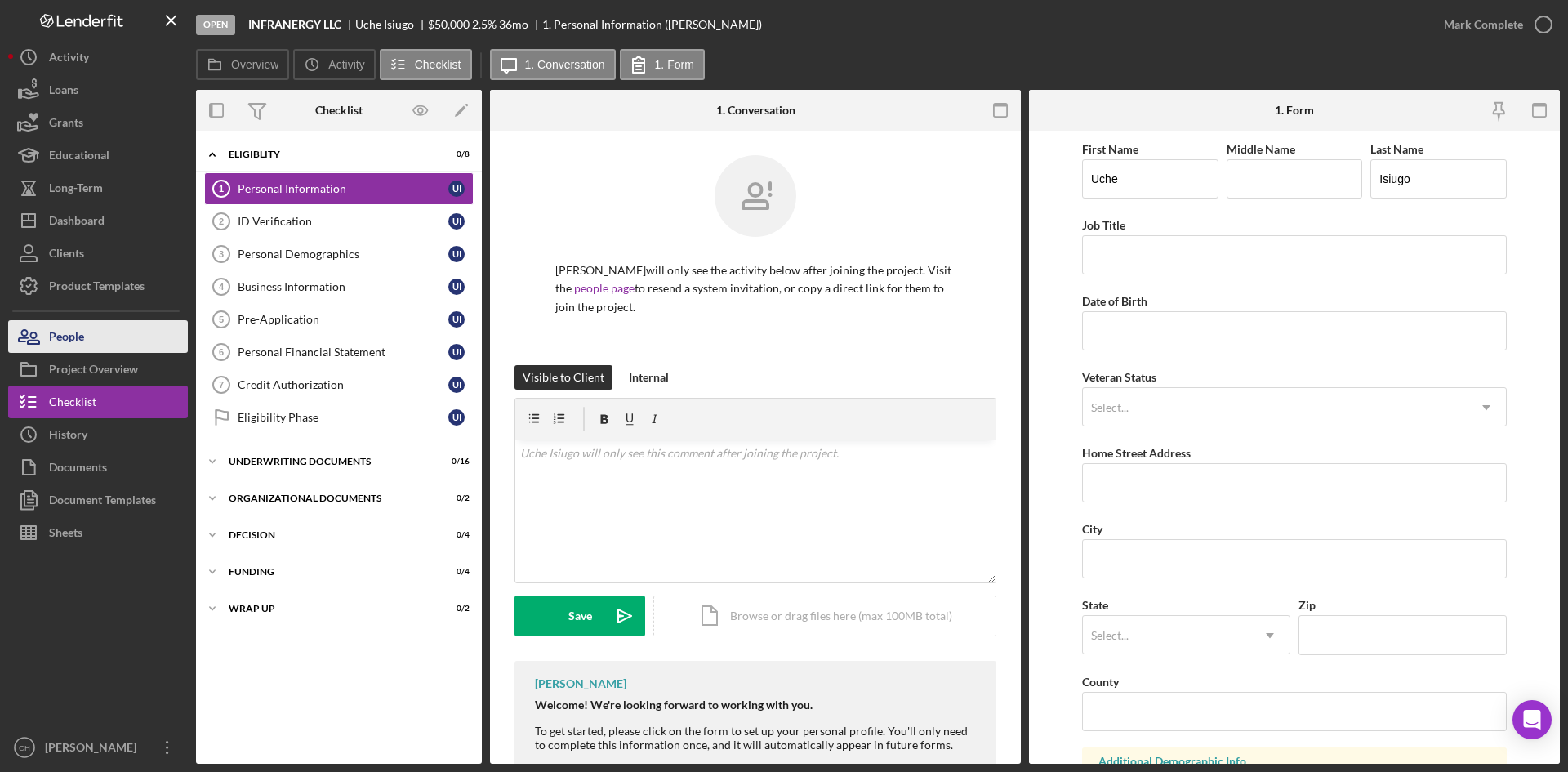
click at [79, 336] on div "People" at bounding box center [67, 338] width 35 height 36
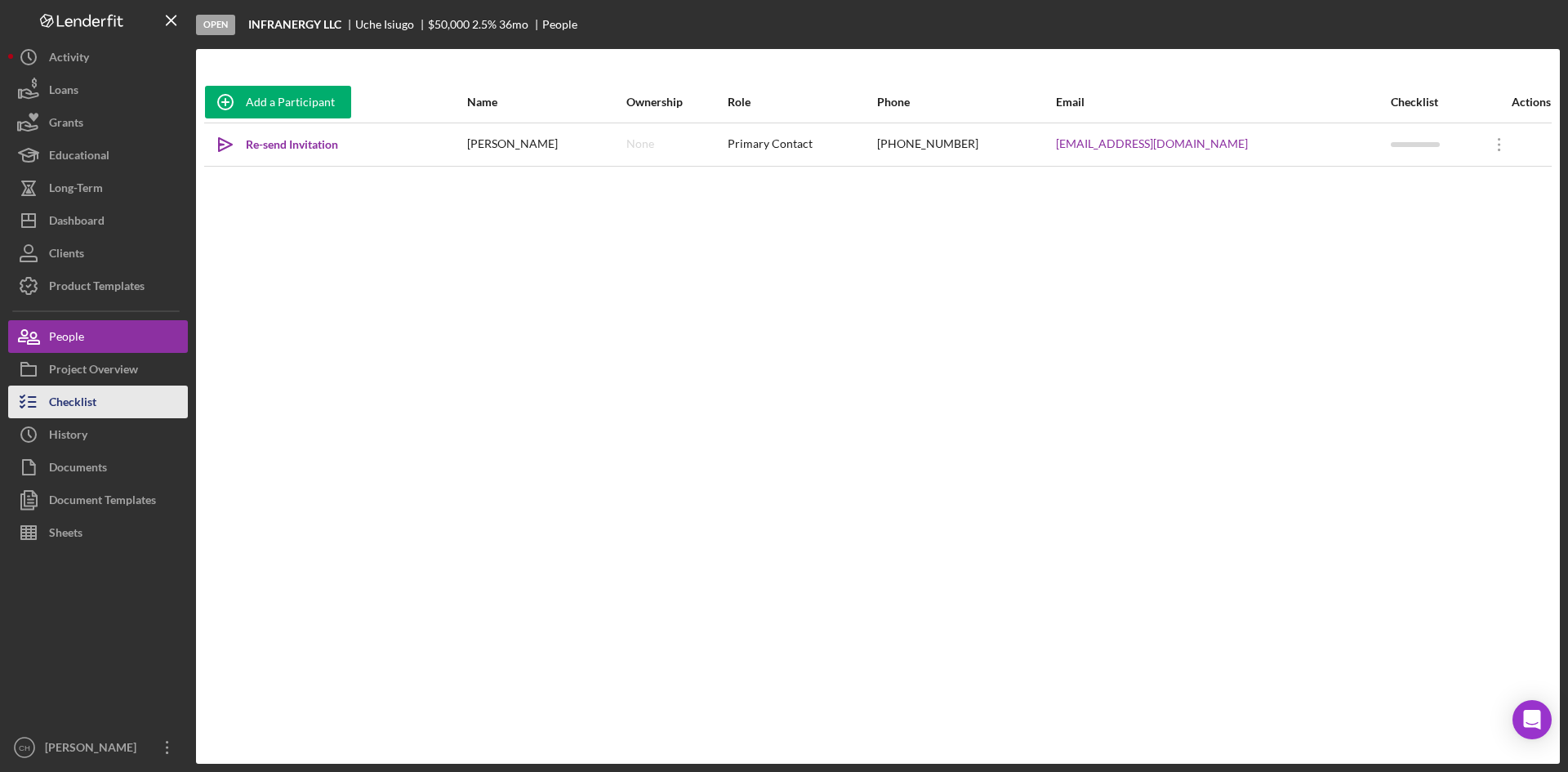
click at [86, 401] on div "Checklist" at bounding box center [73, 404] width 47 height 36
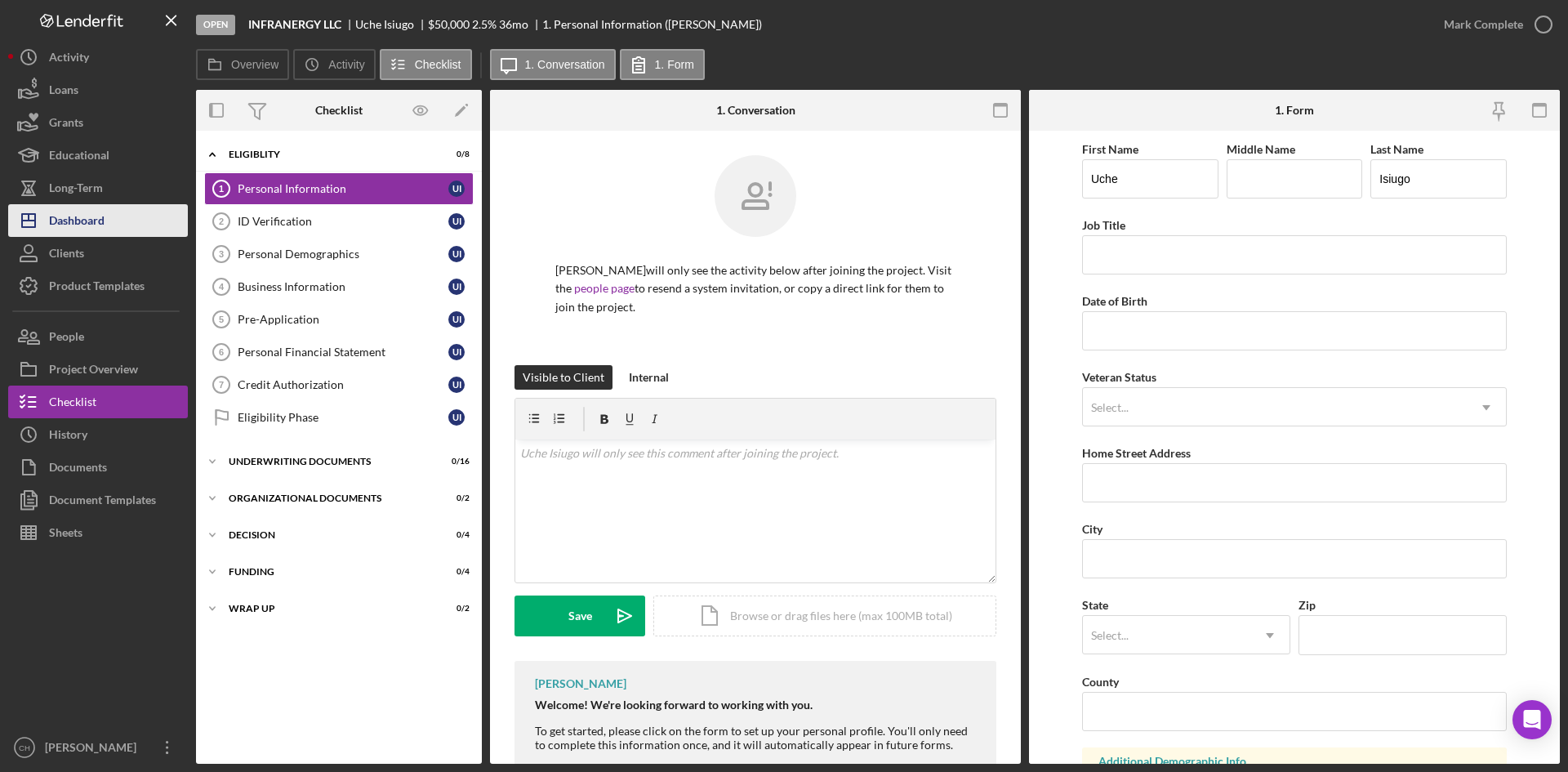
click at [108, 216] on button "Icon/Dashboard Dashboard" at bounding box center [97, 220] width 180 height 32
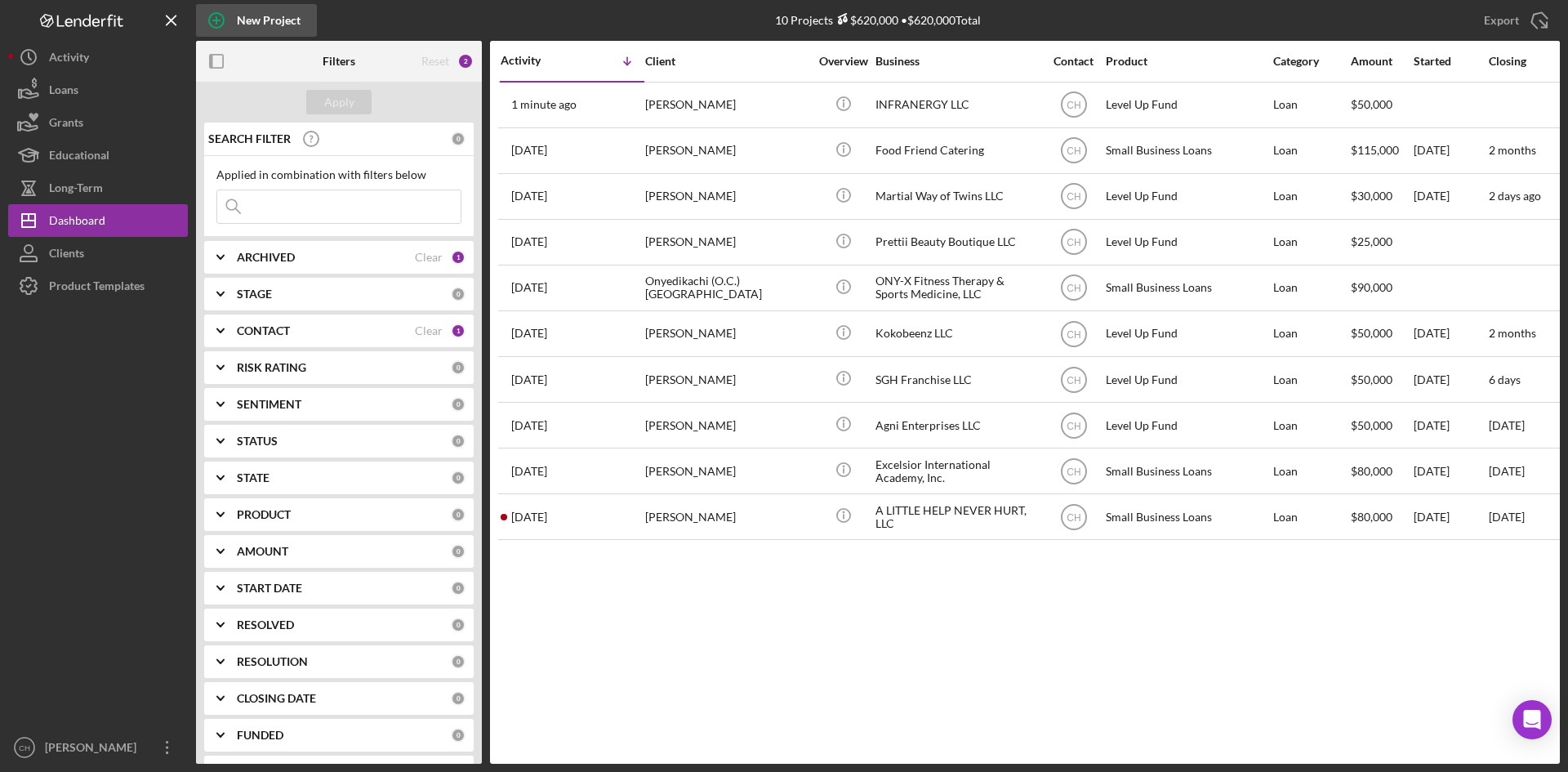
click at [289, 19] on div "New Project" at bounding box center [268, 20] width 64 height 32
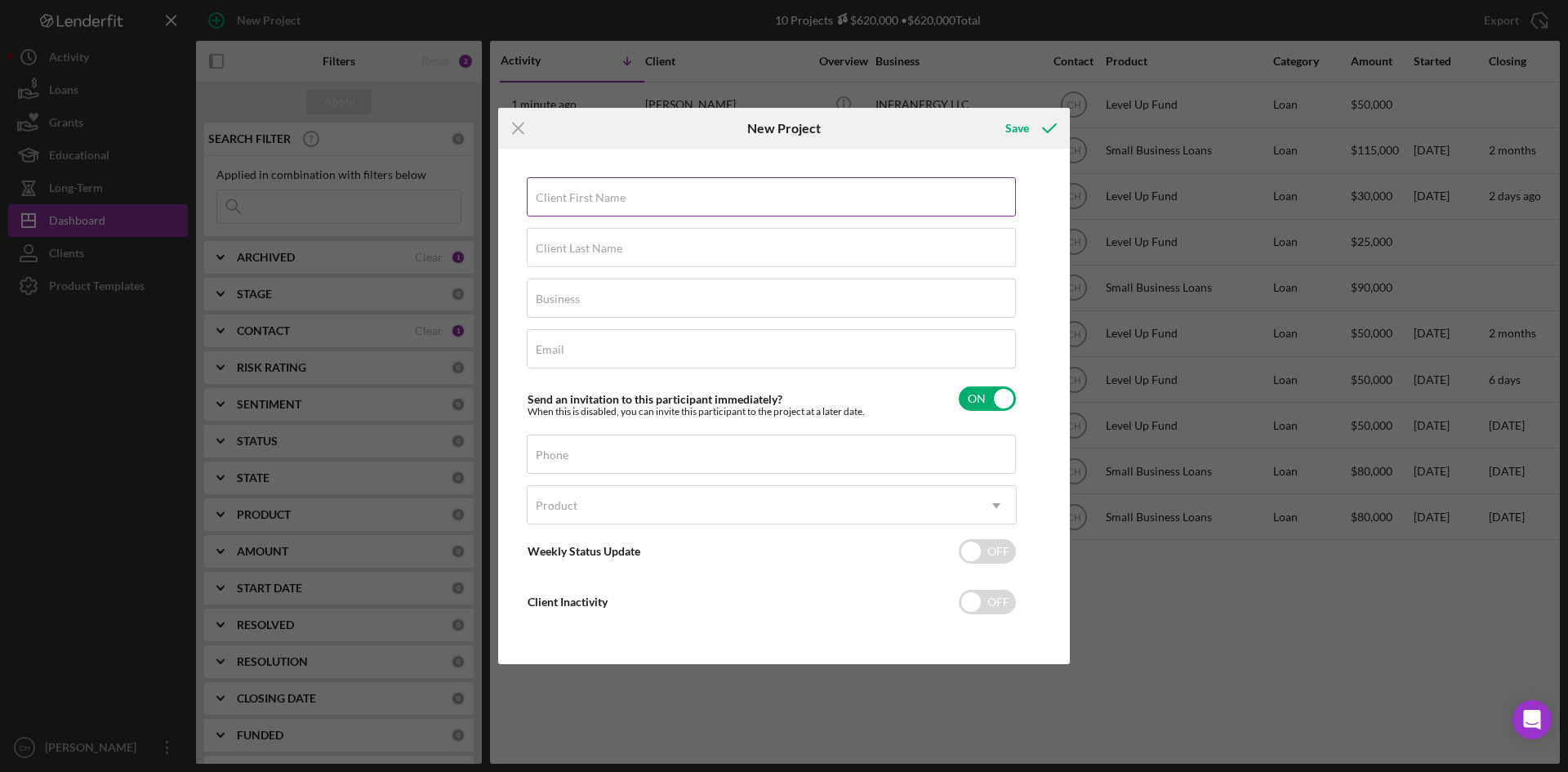
click at [584, 201] on label "Client First Name" at bounding box center [580, 197] width 89 height 13
click at [584, 201] on input "Client First Name" at bounding box center [771, 196] width 489 height 39
type input "Lisa"
click at [565, 257] on input "Client Last Name" at bounding box center [771, 248] width 489 height 39
type input "Holt"
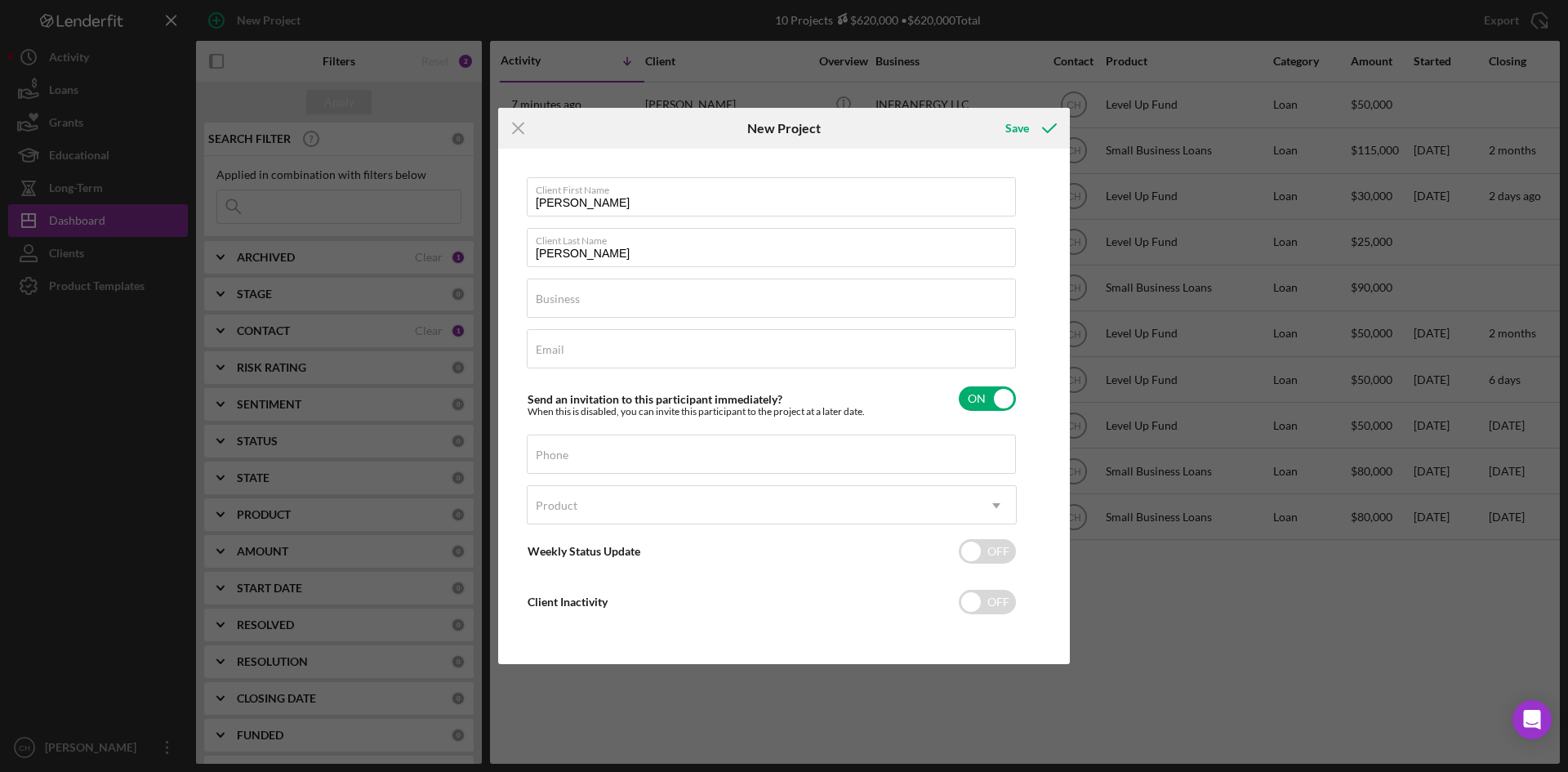
click at [995, 743] on div "Icon/Menu Close New Project Save Client First Name Lisa Client Last Name Holt B…" at bounding box center [784, 386] width 1568 height 772
click at [569, 309] on input "Business" at bounding box center [771, 299] width 489 height 39
paste input "Ivy Risk Strategies, LLC"
type input "Ivy Risk Strategies, LLC"
click at [609, 351] on input "Email" at bounding box center [771, 349] width 489 height 39
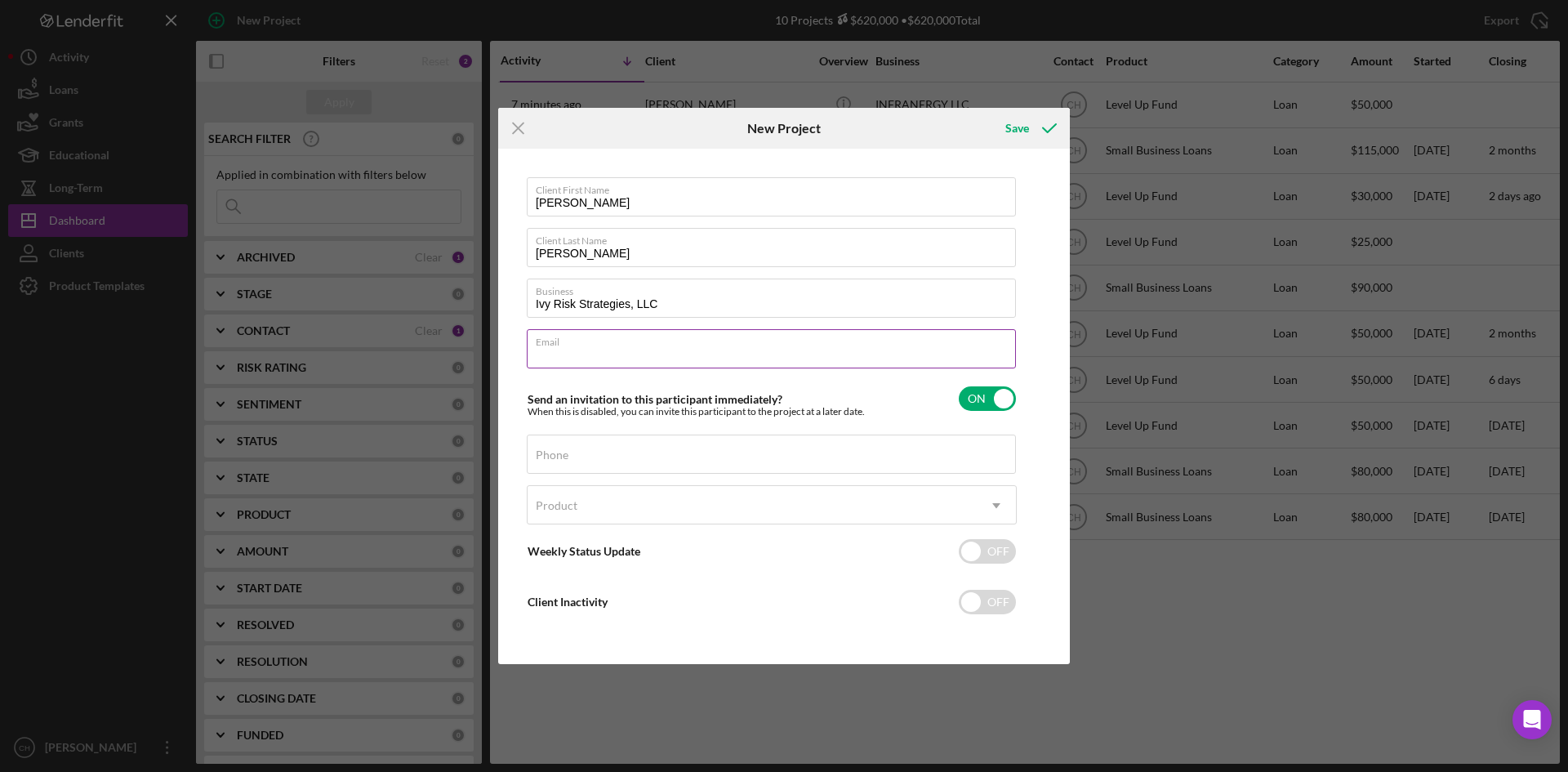
paste input "isa@ivyrisk.com"
type input "isa@ivyrisk.com"
click at [540, 451] on label "Phone" at bounding box center [552, 455] width 32 height 13
click at [540, 451] on input "Phone" at bounding box center [771, 454] width 489 height 39
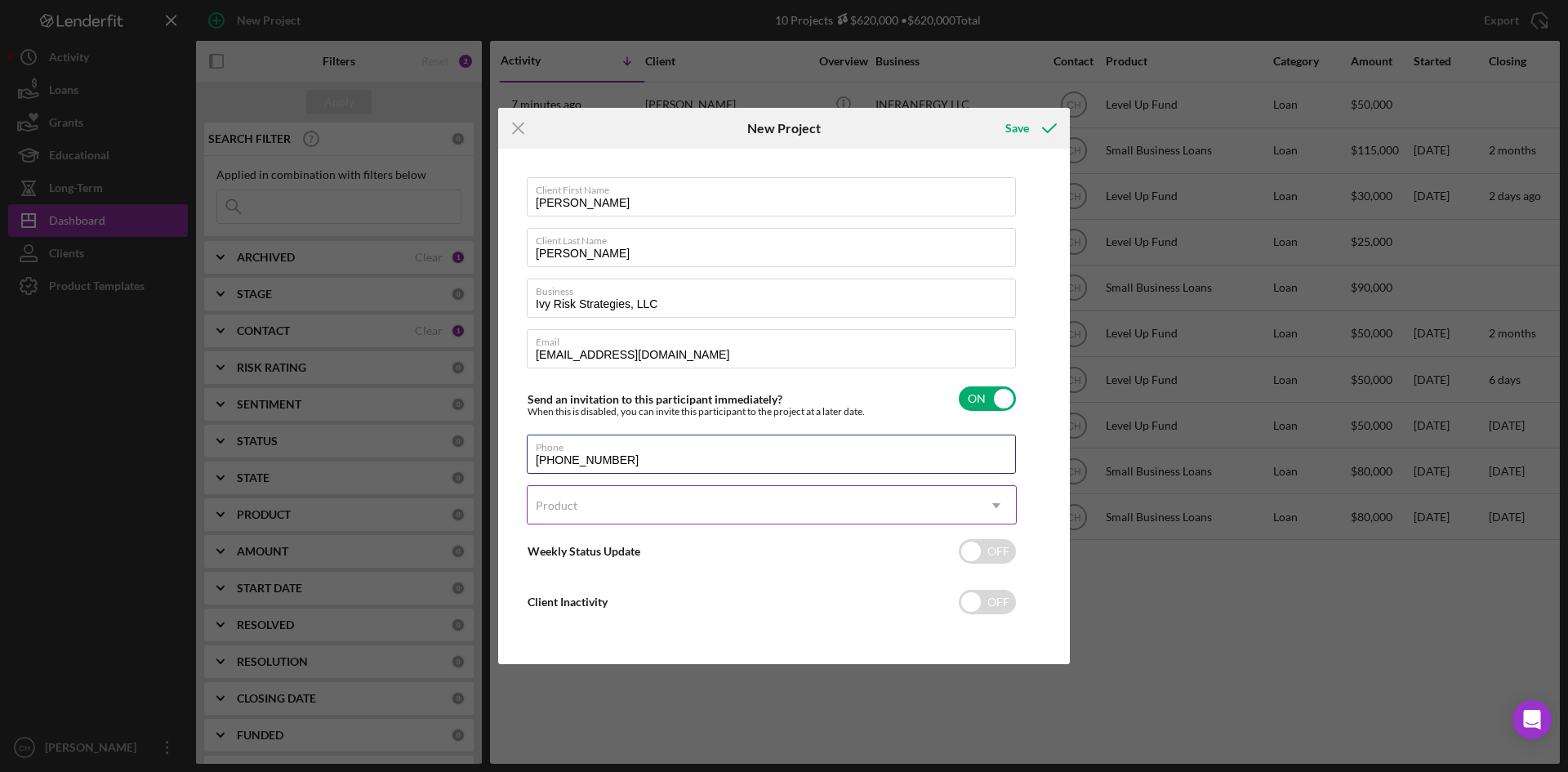
type input "(754) 247-3000"
click at [546, 506] on div "Product" at bounding box center [557, 505] width 41 height 13
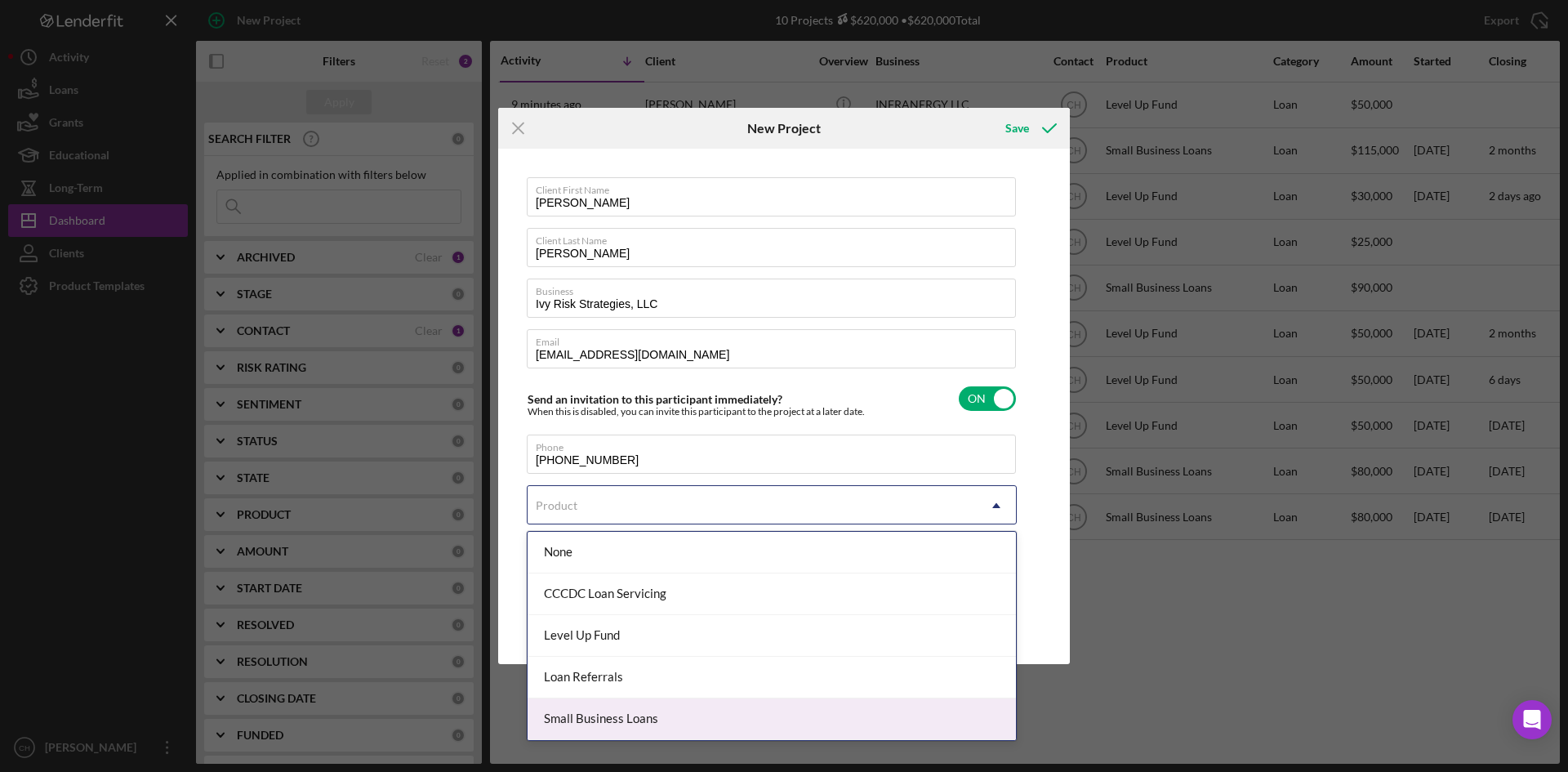
click at [617, 508] on div "Product" at bounding box center [751, 506] width 449 height 37
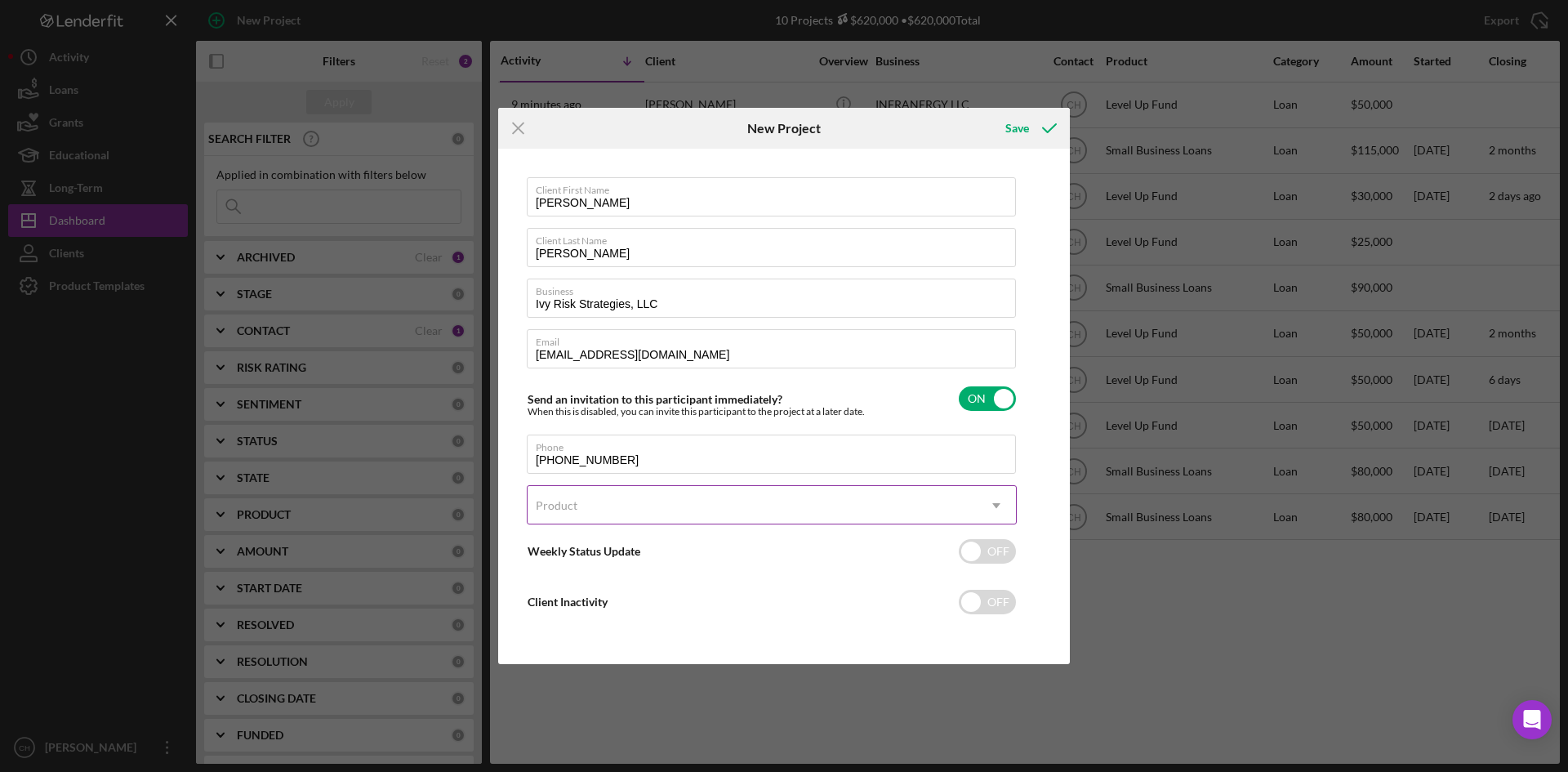
click at [617, 508] on div "Product" at bounding box center [751, 506] width 449 height 37
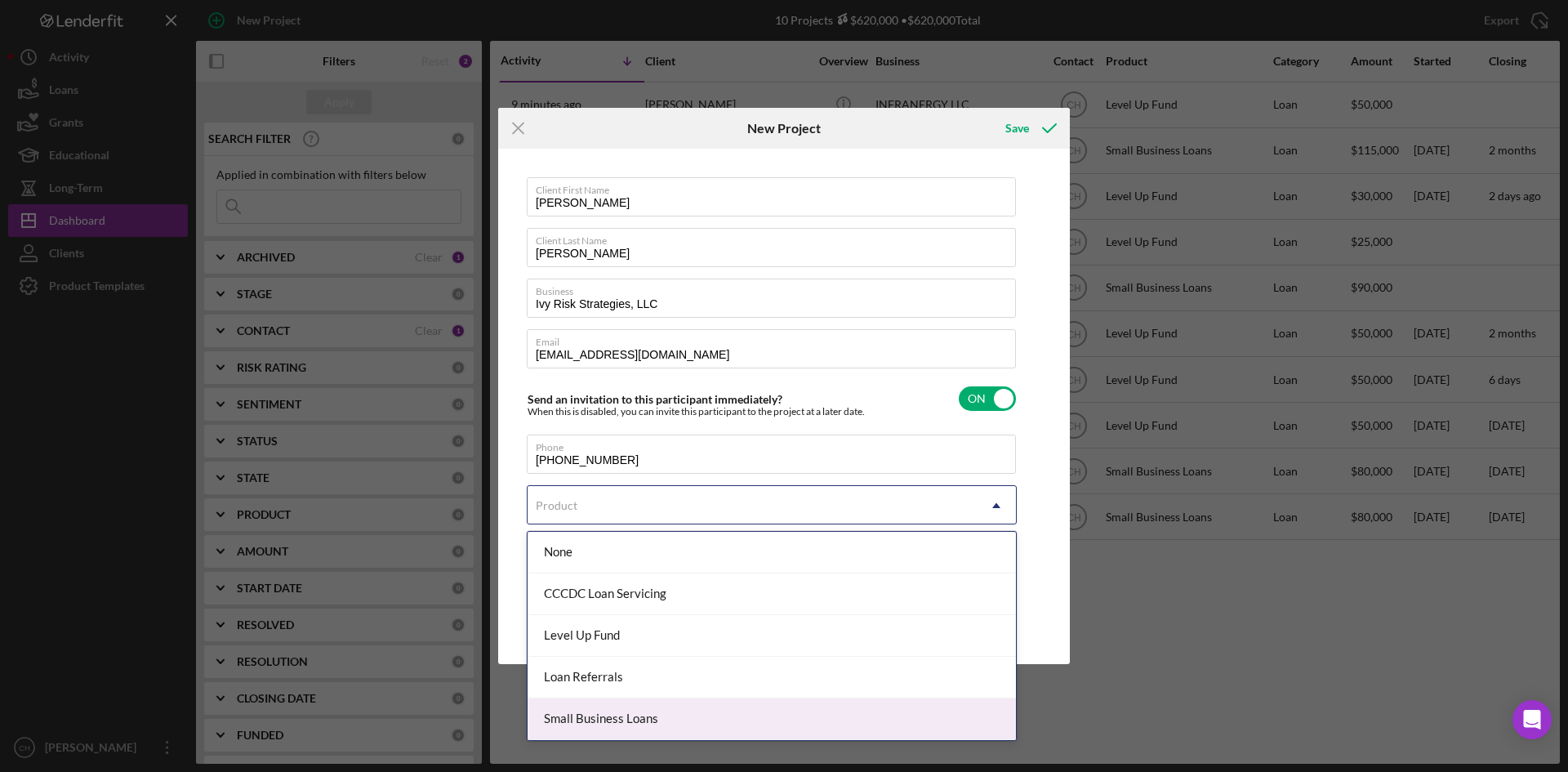
click at [595, 716] on div "Small Business Loans" at bounding box center [771, 719] width 488 height 41
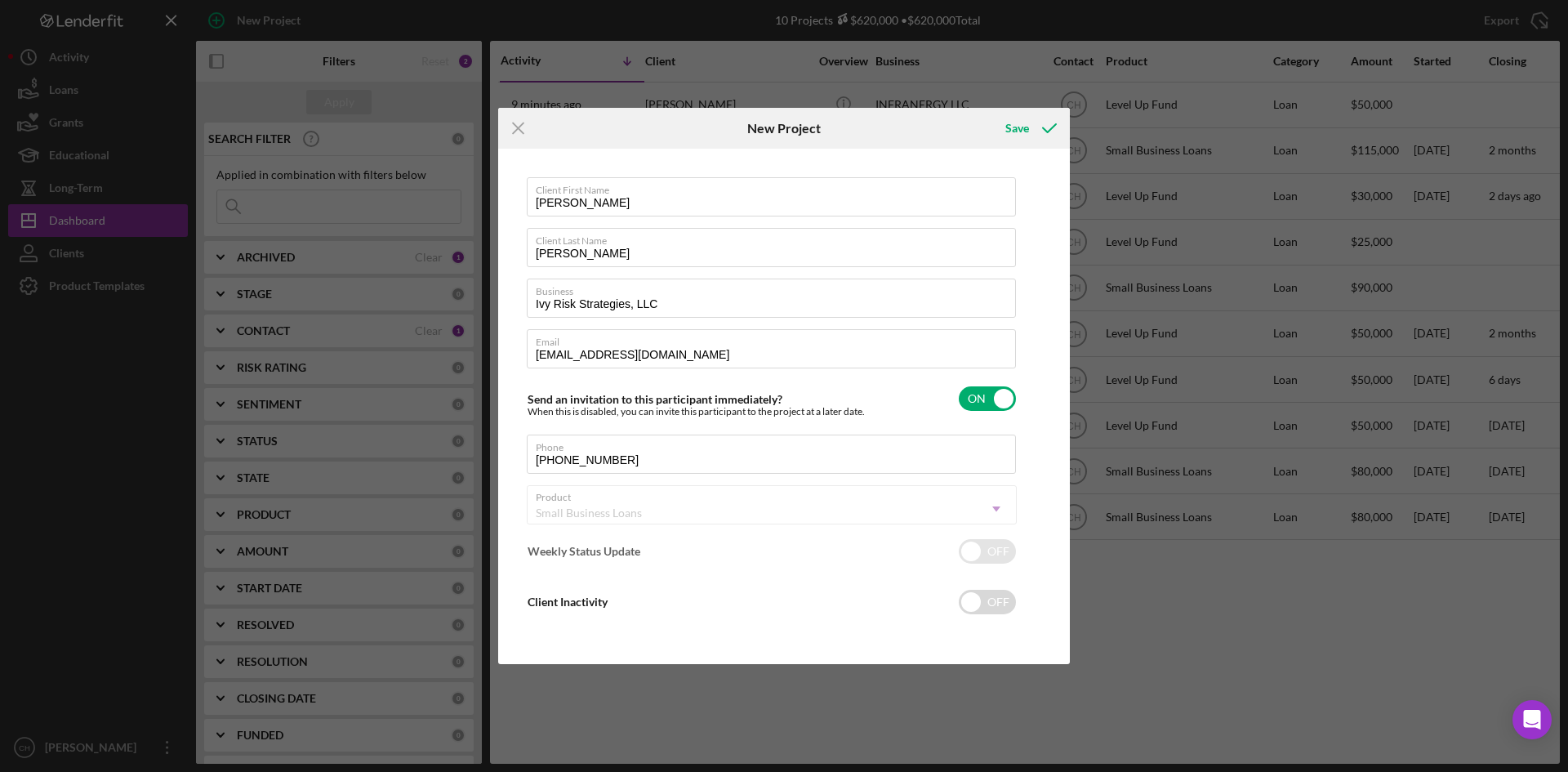
checkbox input "true"
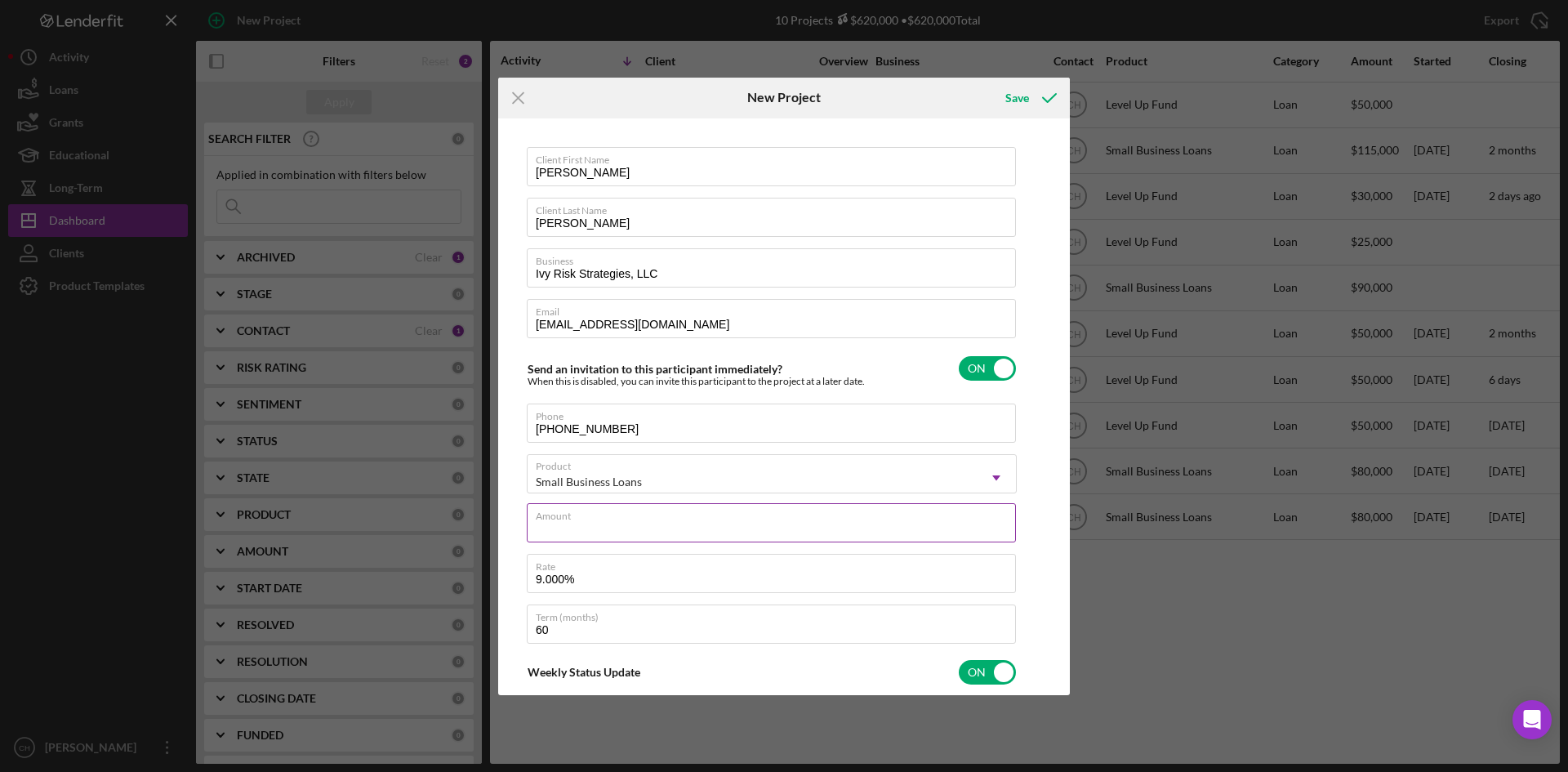
click at [620, 533] on input "Amount" at bounding box center [771, 523] width 489 height 39
type input "$8"
type textarea "Here's a snapshot of information that has been fully approved, as well as the i…"
type input "$85"
type textarea "Here's a snapshot of information that has been fully approved, as well as the i…"
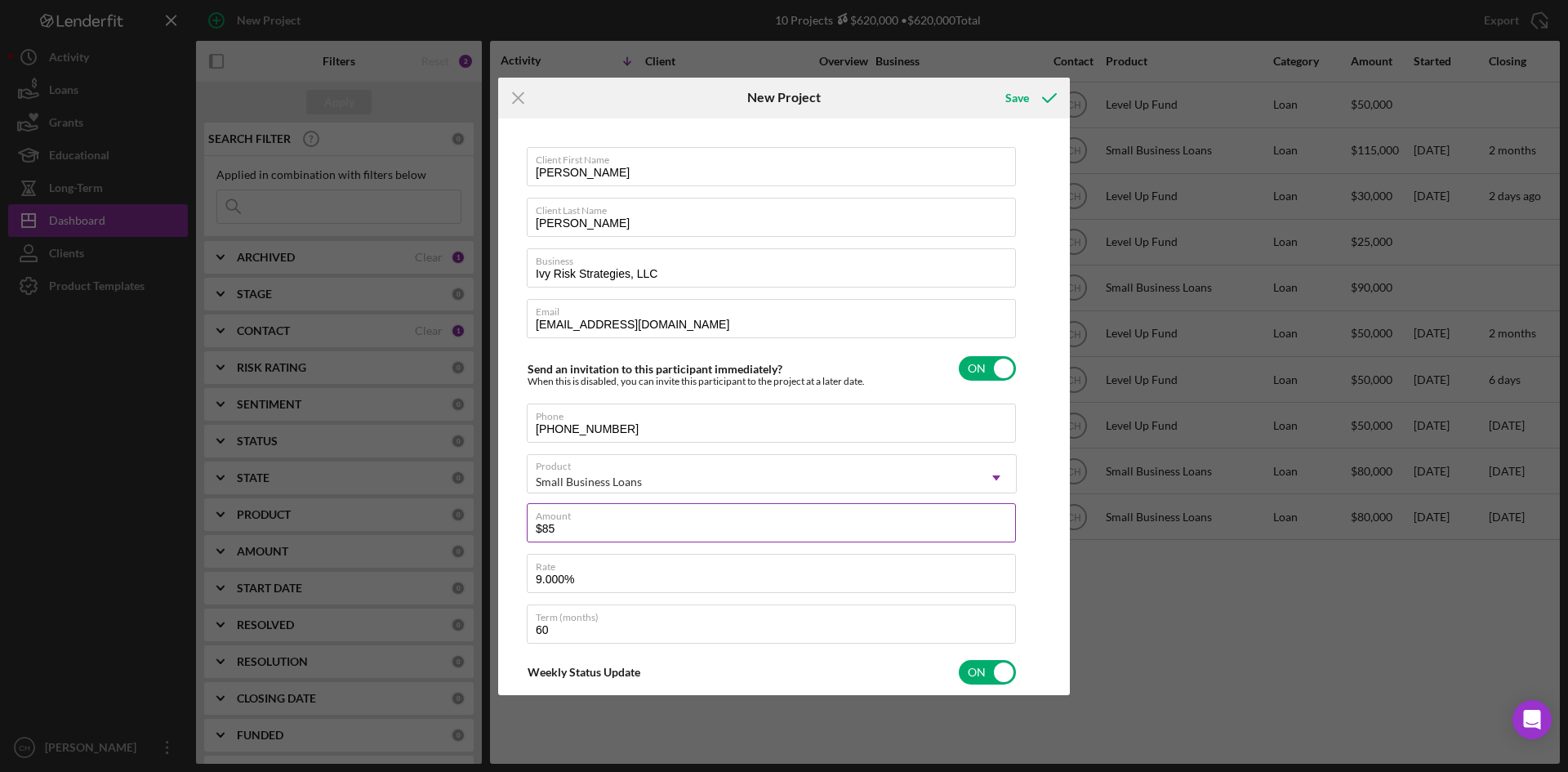
type input "$850"
type textarea "Here's a snapshot of information that has been fully approved, as well as the i…"
type input "$8,500"
type textarea "Here's a snapshot of information that has been fully approved, as well as the i…"
type input "$85,000"
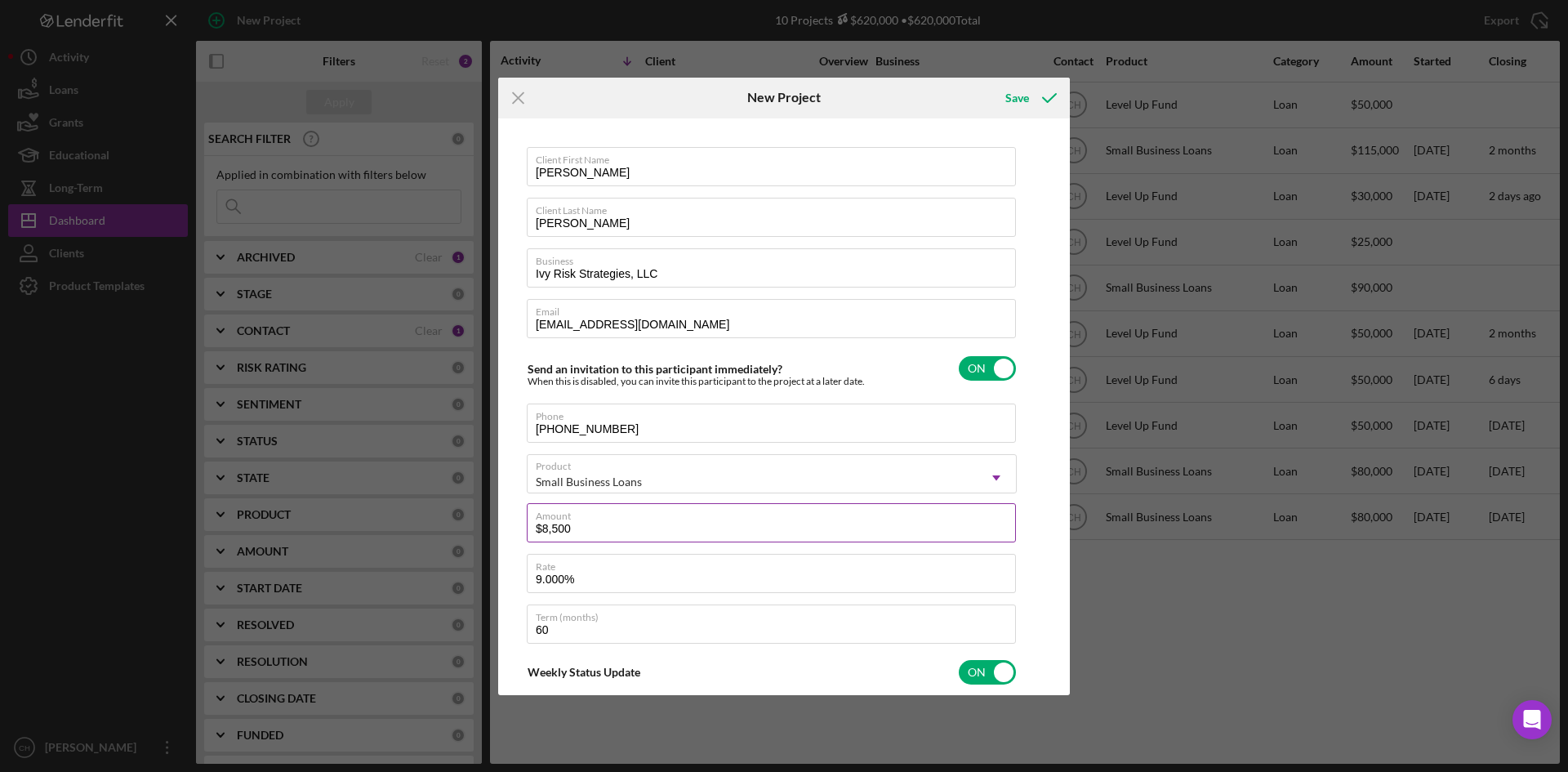
type textarea "Here's a snapshot of information that has been fully approved, as well as the i…"
type input "$85,000"
click at [1007, 103] on div "Save" at bounding box center [1017, 97] width 24 height 32
type textarea "Here's a snapshot of information that has been fully approved, as well as the i…"
checkbox input "false"
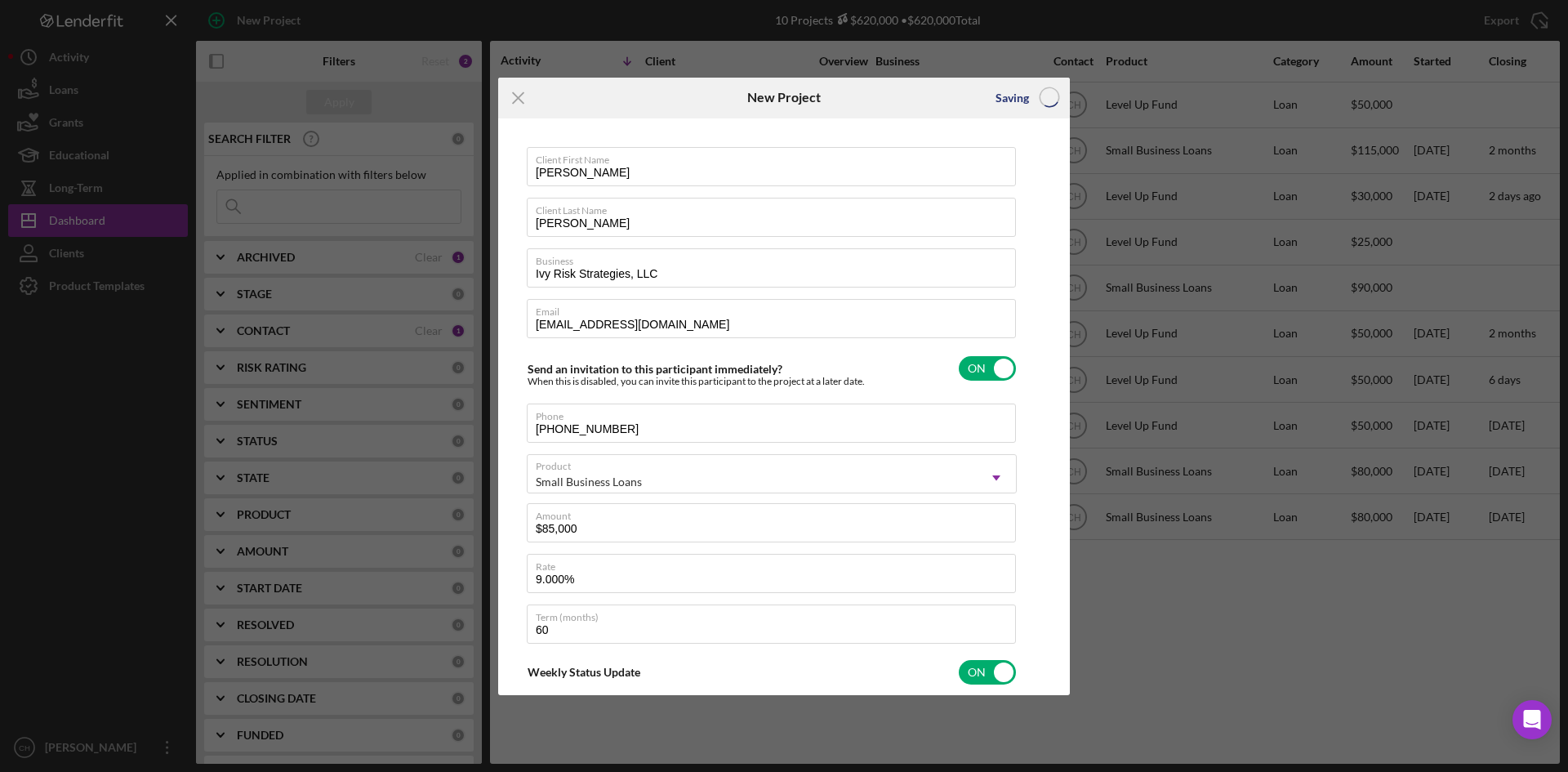
checkbox input "false"
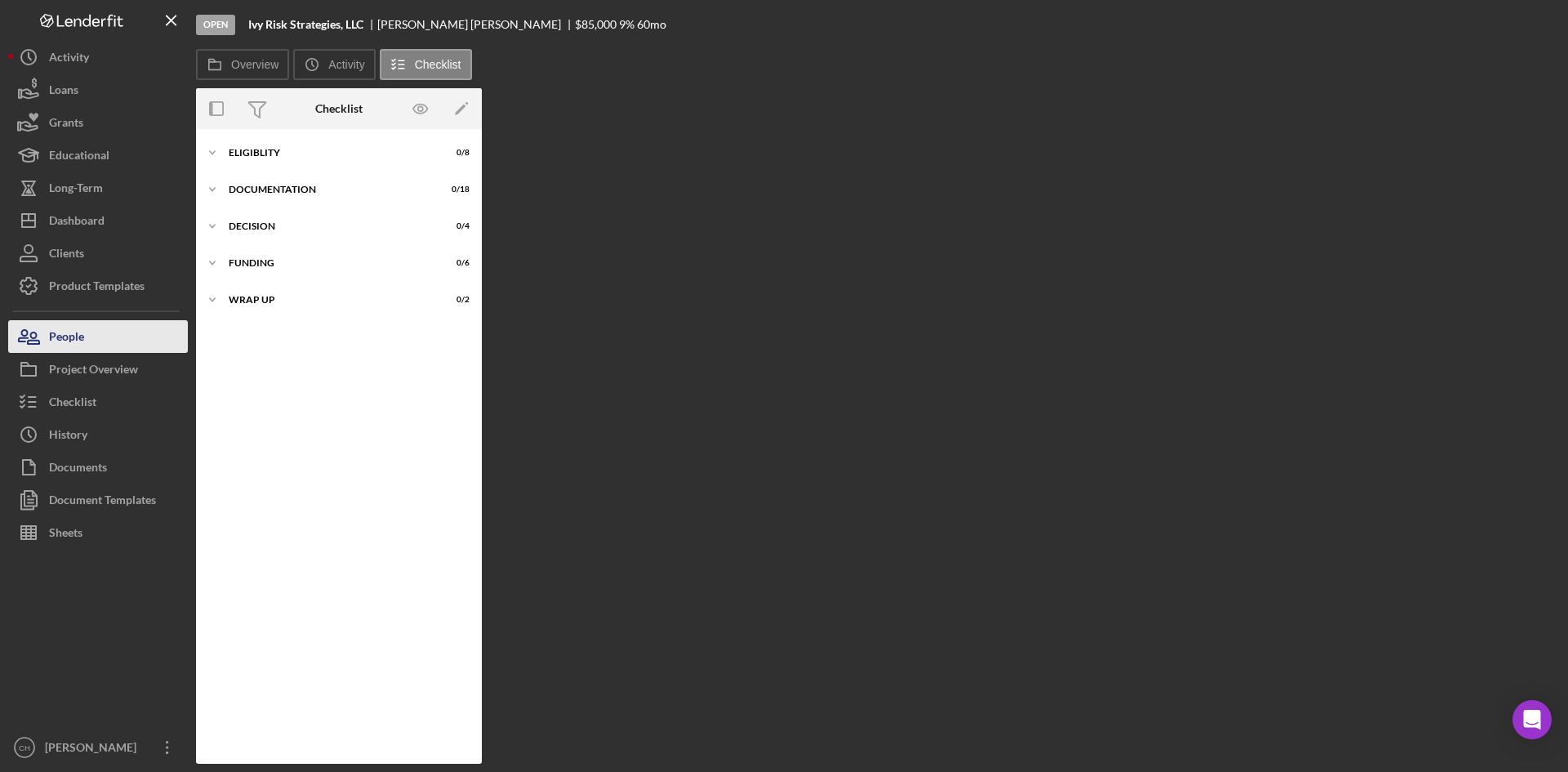
click at [75, 338] on div "People" at bounding box center [67, 338] width 35 height 36
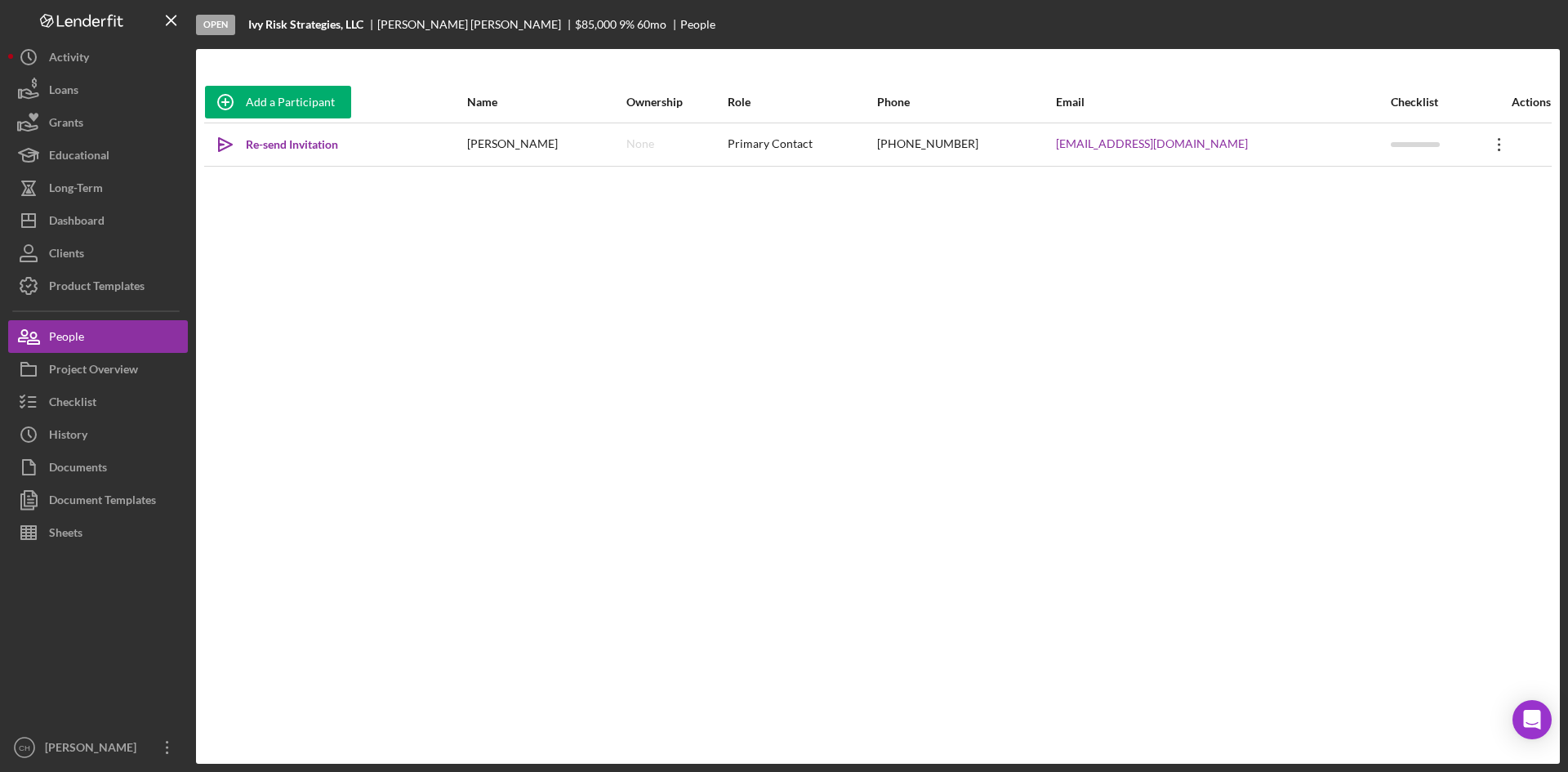
click at [1479, 146] on icon "Icon/Overflow" at bounding box center [1499, 144] width 41 height 41
click at [1368, 180] on div "Icon/Edit Edit" at bounding box center [1404, 188] width 180 height 33
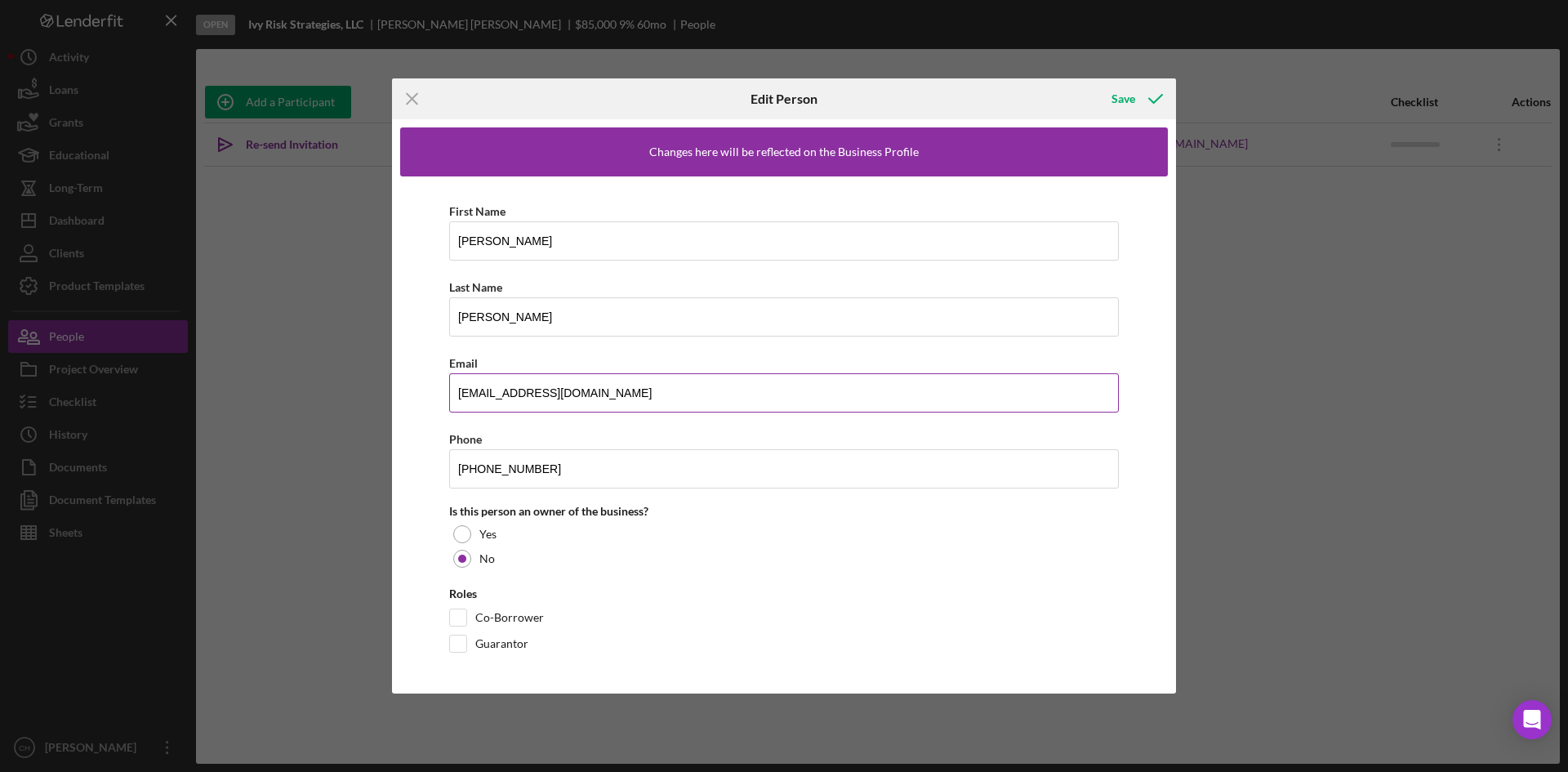
click at [456, 399] on input "isa@ivyrisk.com" at bounding box center [784, 393] width 670 height 39
type input "lisa@ivyrisk.com"
click at [1118, 105] on div "Save" at bounding box center [1123, 98] width 24 height 32
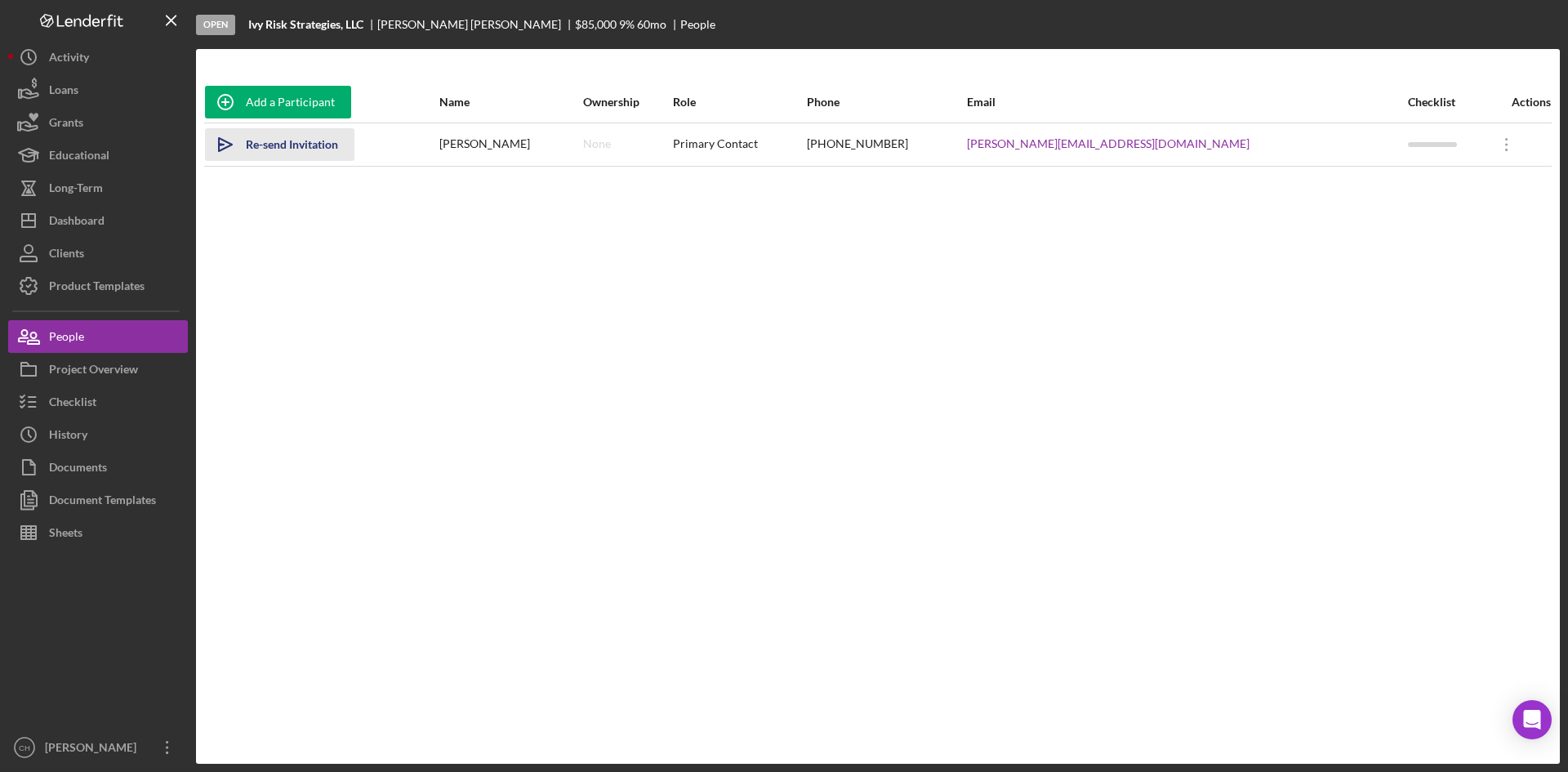
click at [303, 138] on div "Re-send Invitation" at bounding box center [292, 144] width 92 height 32
click at [104, 226] on div "Dashboard" at bounding box center [77, 222] width 56 height 36
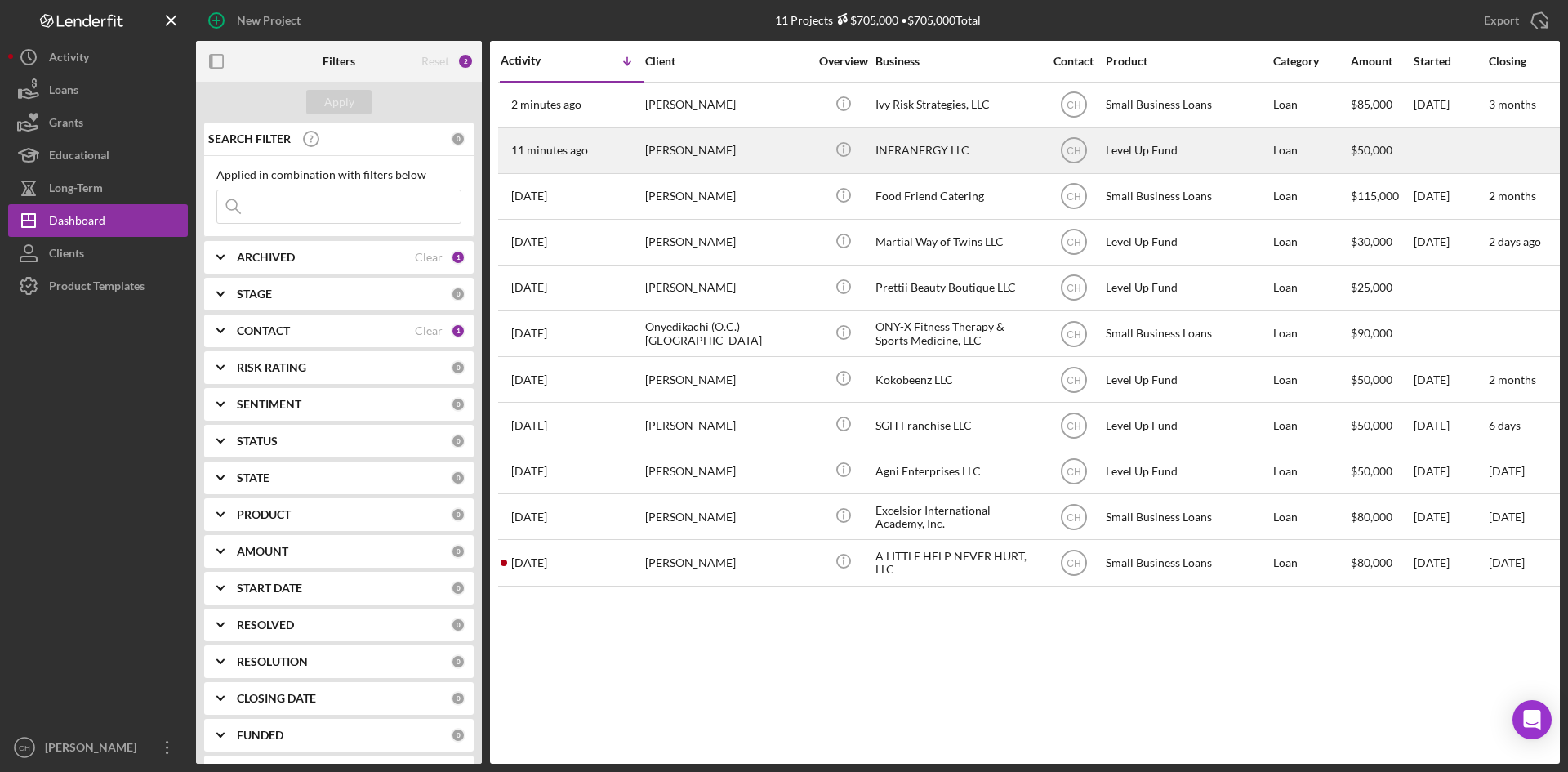
click at [711, 151] on div "[PERSON_NAME]" at bounding box center [727, 150] width 163 height 43
